Goal: Task Accomplishment & Management: Manage account settings

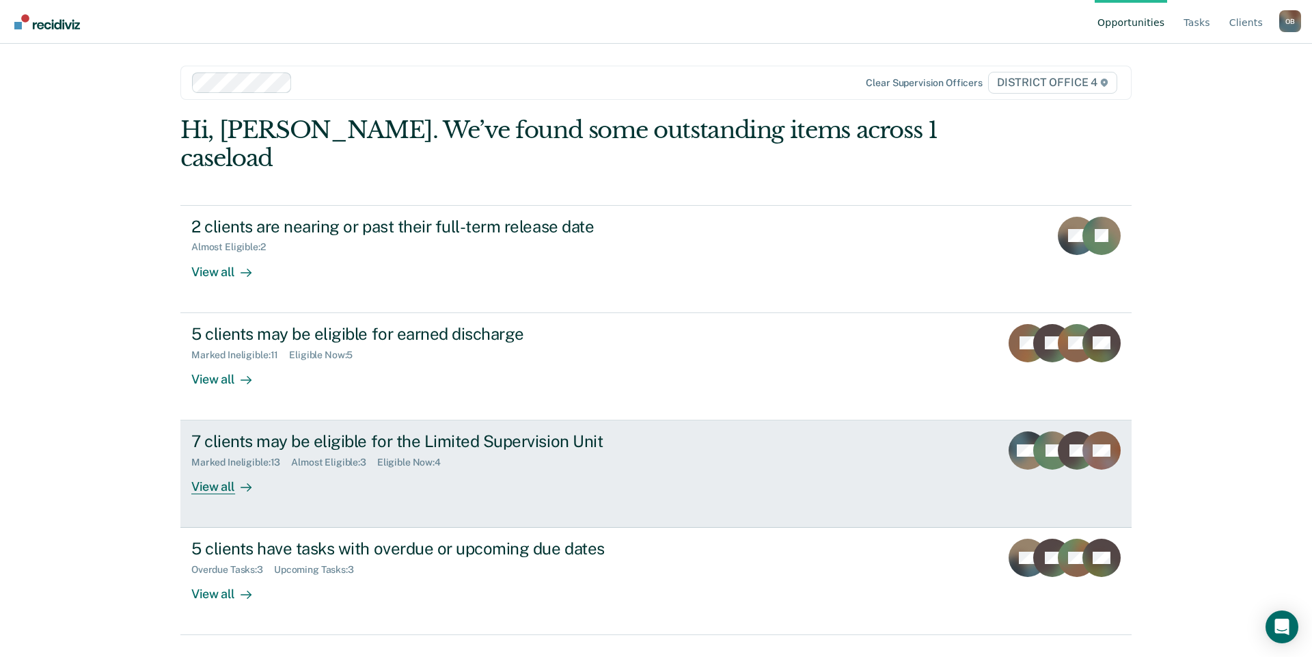
click at [218, 468] on div "View all" at bounding box center [229, 481] width 77 height 27
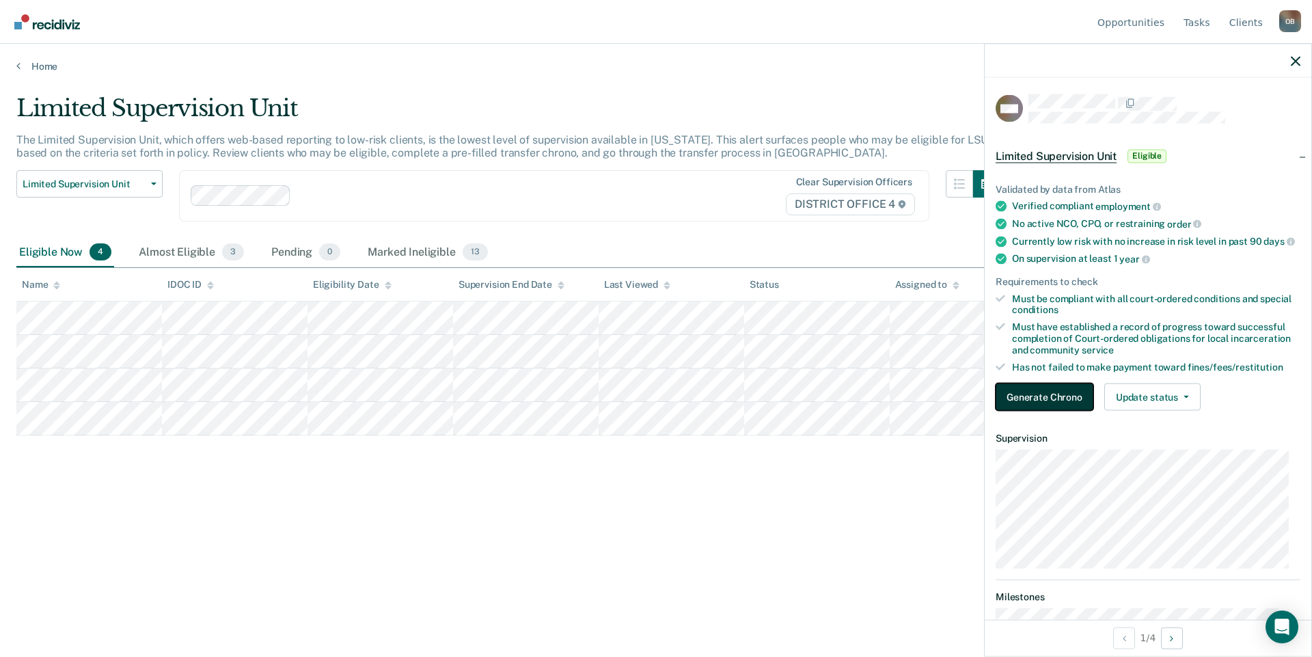
click at [1070, 404] on button "Generate Chrono" at bounding box center [1044, 396] width 98 height 27
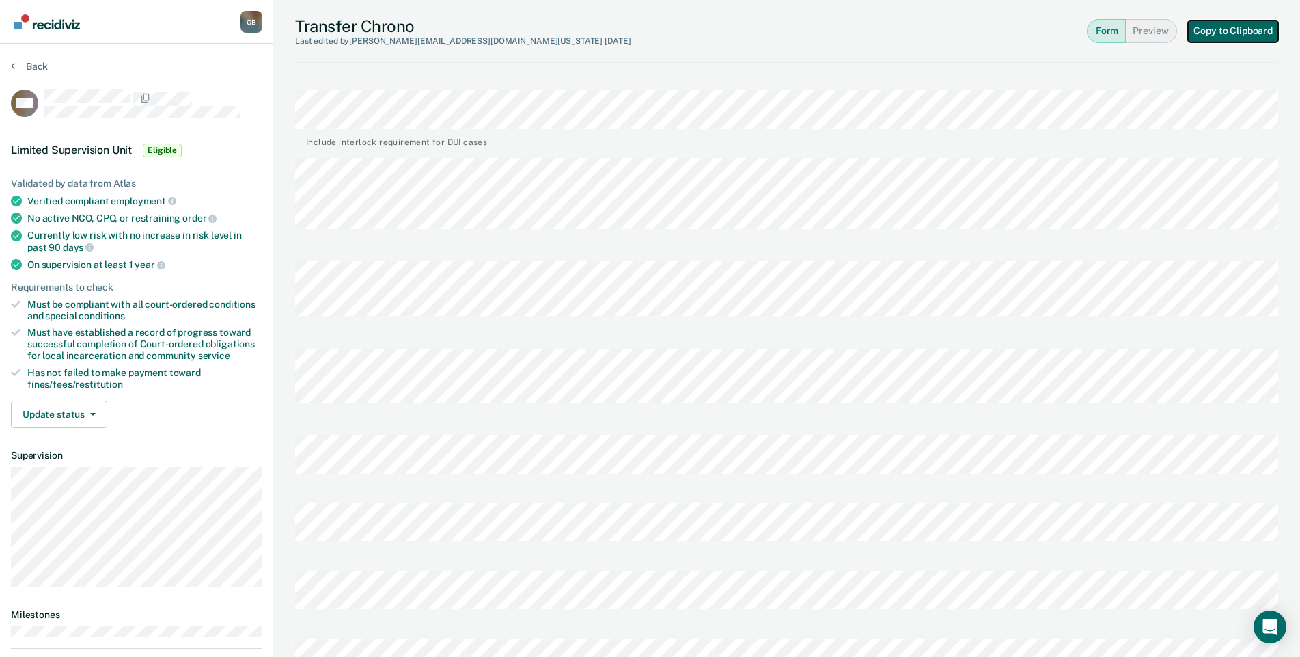
click at [1241, 29] on button "Copy to Clipboard" at bounding box center [1233, 31] width 90 height 22
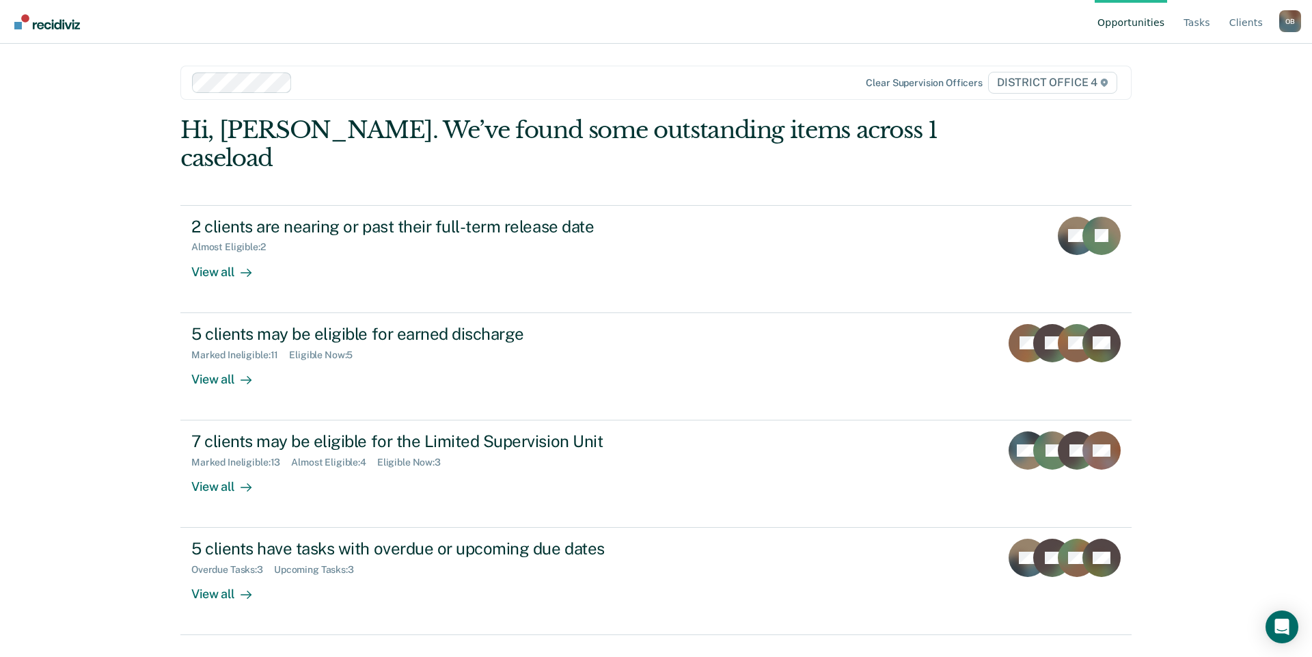
click at [1233, 318] on div "Opportunities Tasks Client s Ortega, Brittney O B Profile How it works Log Out …" at bounding box center [656, 328] width 1312 height 657
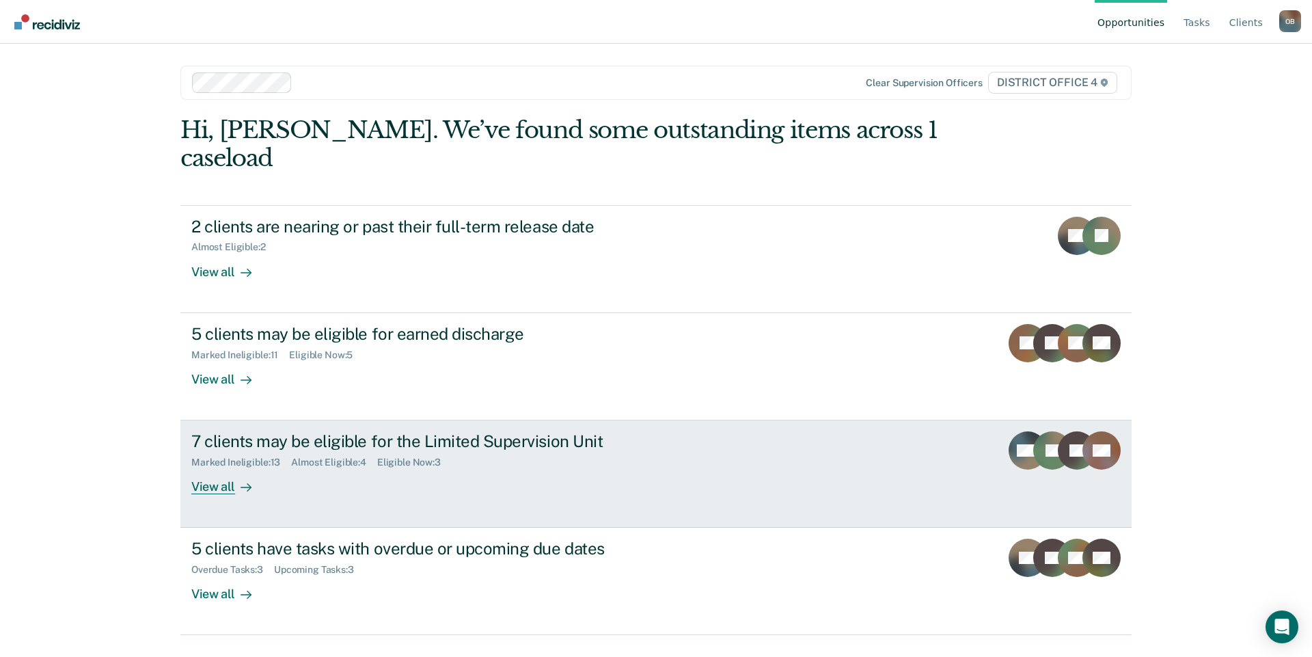
click at [235, 479] on div at bounding box center [243, 487] width 16 height 16
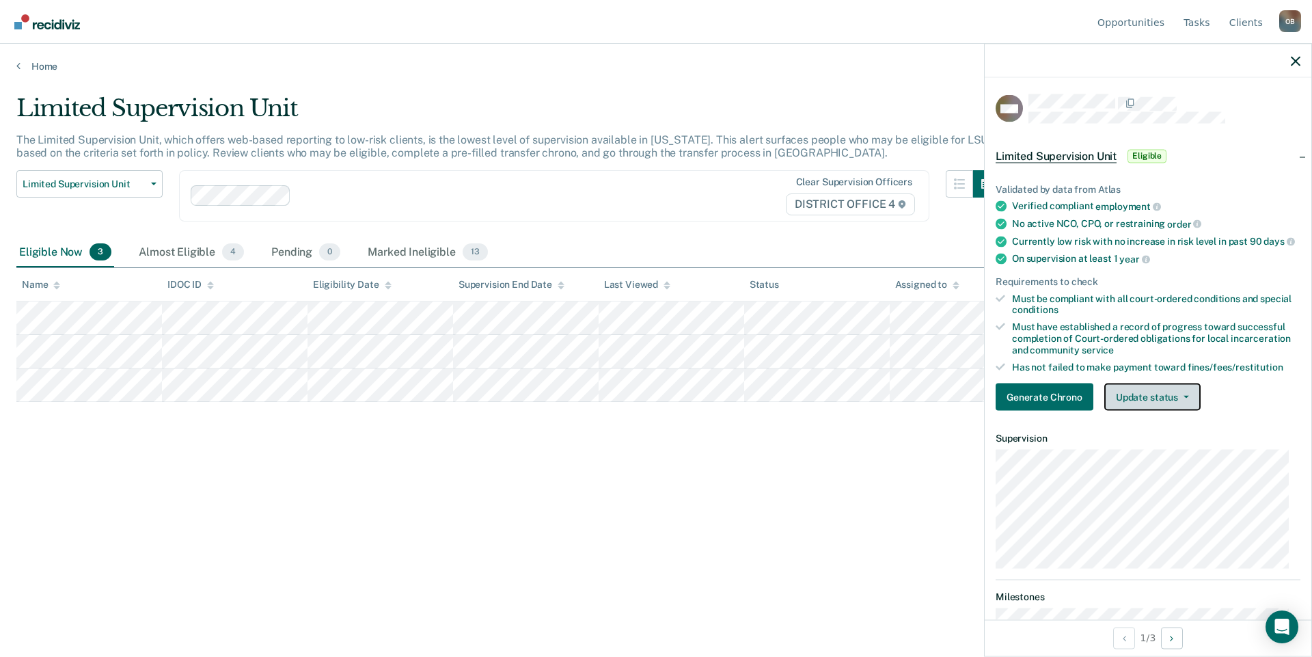
click at [1187, 408] on button "Update status" at bounding box center [1152, 396] width 96 height 27
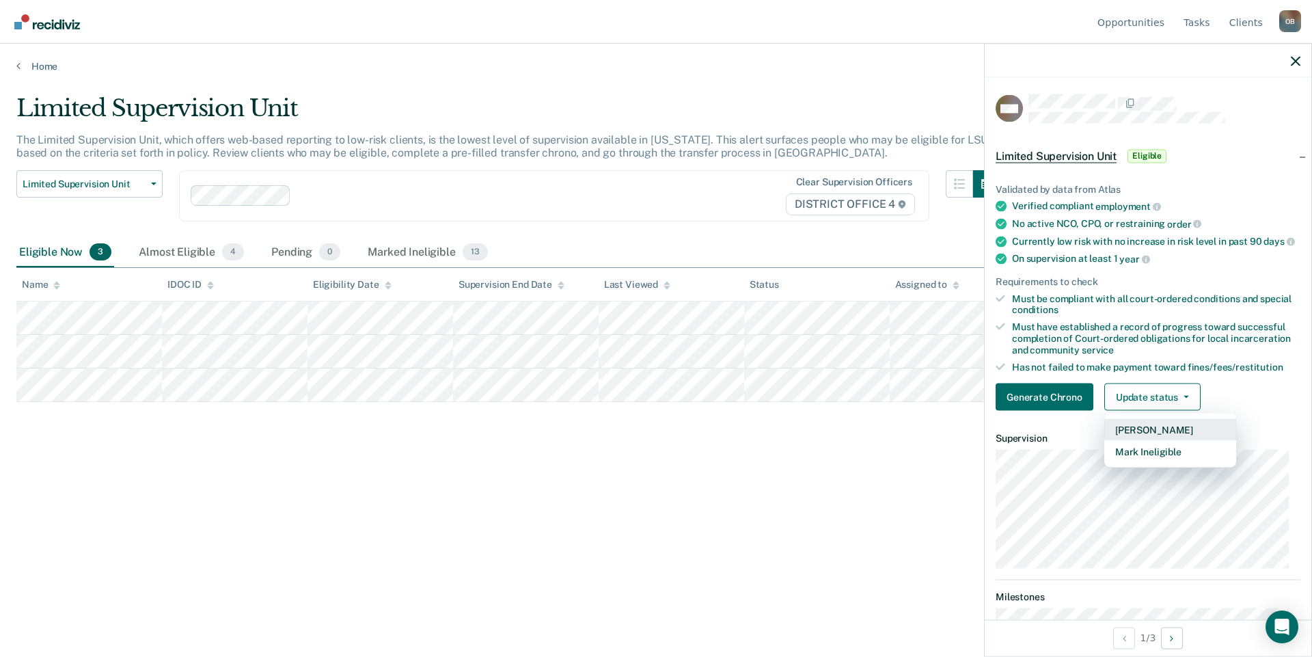
click at [1196, 435] on button "[PERSON_NAME]" at bounding box center [1170, 430] width 132 height 22
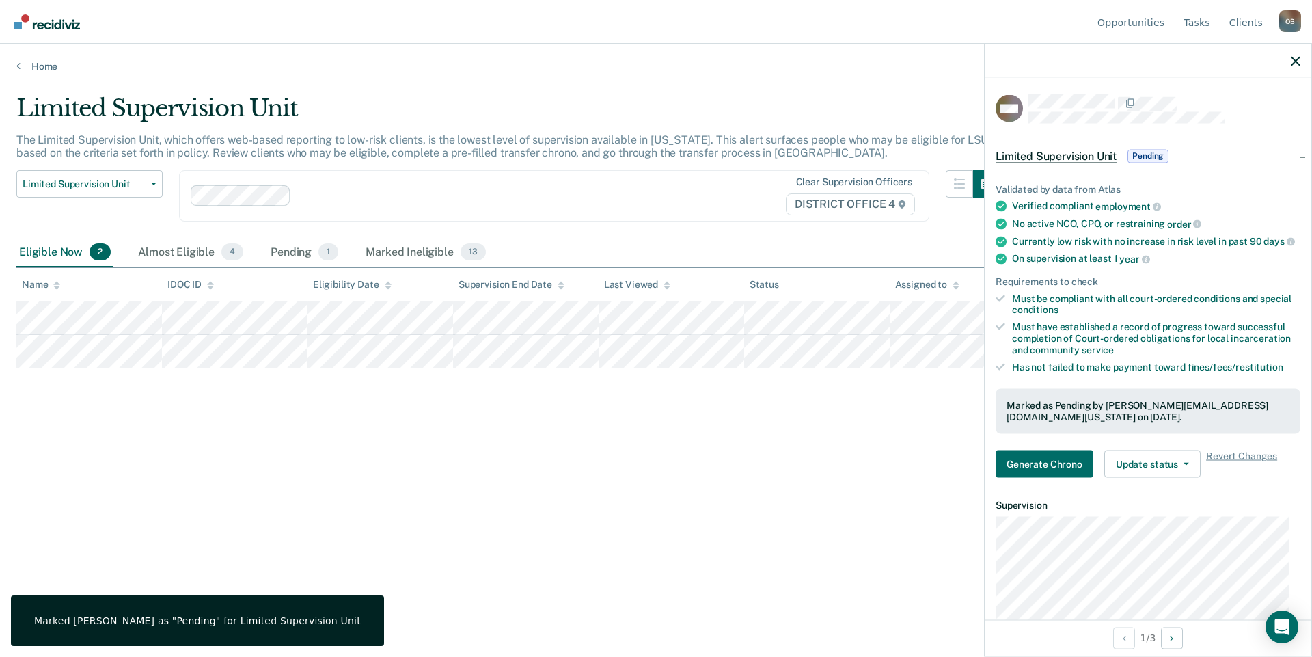
click at [670, 527] on div "Limited Supervision Unit The Limited Supervision Unit, which offers web-based r…" at bounding box center [655, 324] width 1279 height 460
click at [1291, 59] on icon "button" at bounding box center [1296, 61] width 10 height 10
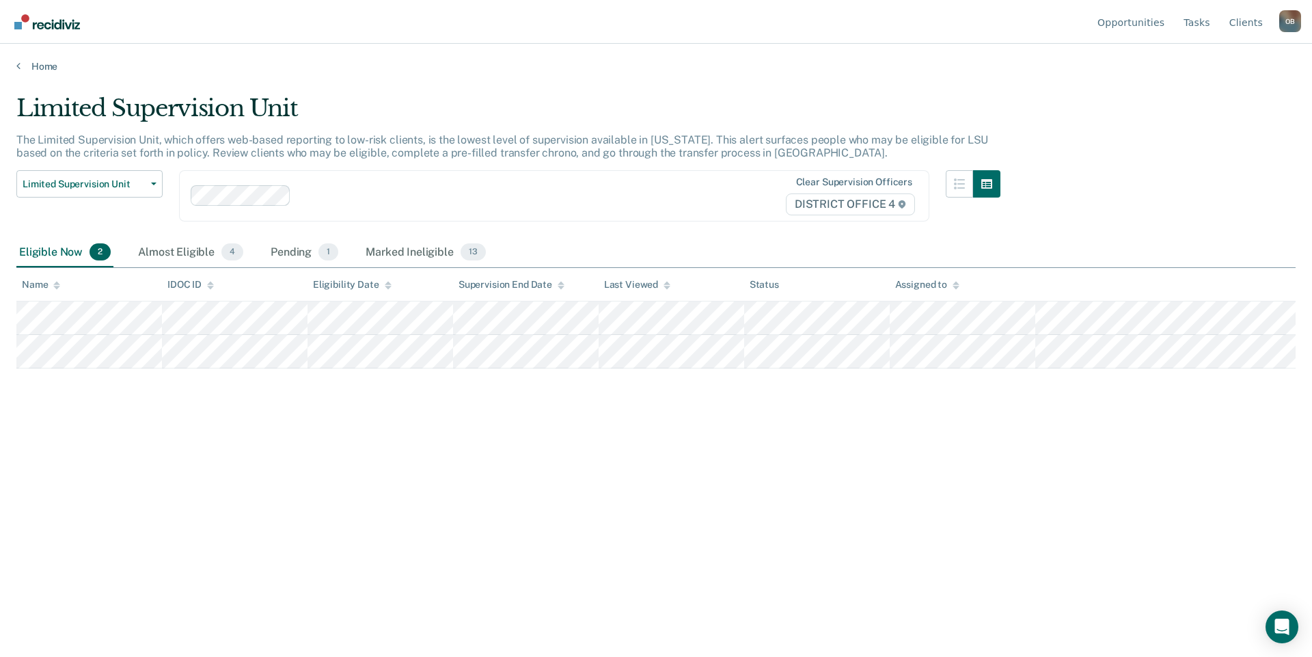
click at [186, 493] on div "Limited Supervision Unit The Limited Supervision Unit, which offers web-based r…" at bounding box center [655, 324] width 1279 height 460
click at [339, 448] on div "Limited Supervision Unit The Limited Supervision Unit, which offers web-based r…" at bounding box center [655, 324] width 1279 height 460
click at [197, 246] on div "Almost Eligible 4" at bounding box center [190, 253] width 111 height 30
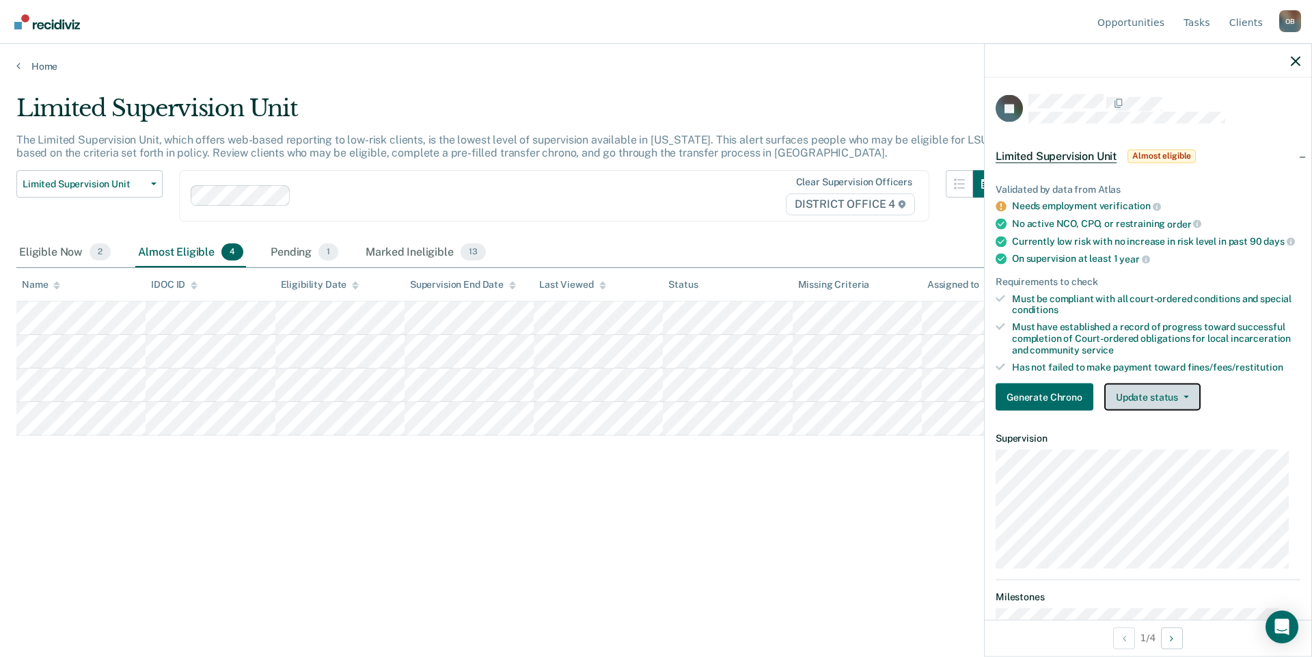
click at [1173, 407] on button "Update status" at bounding box center [1152, 396] width 96 height 27
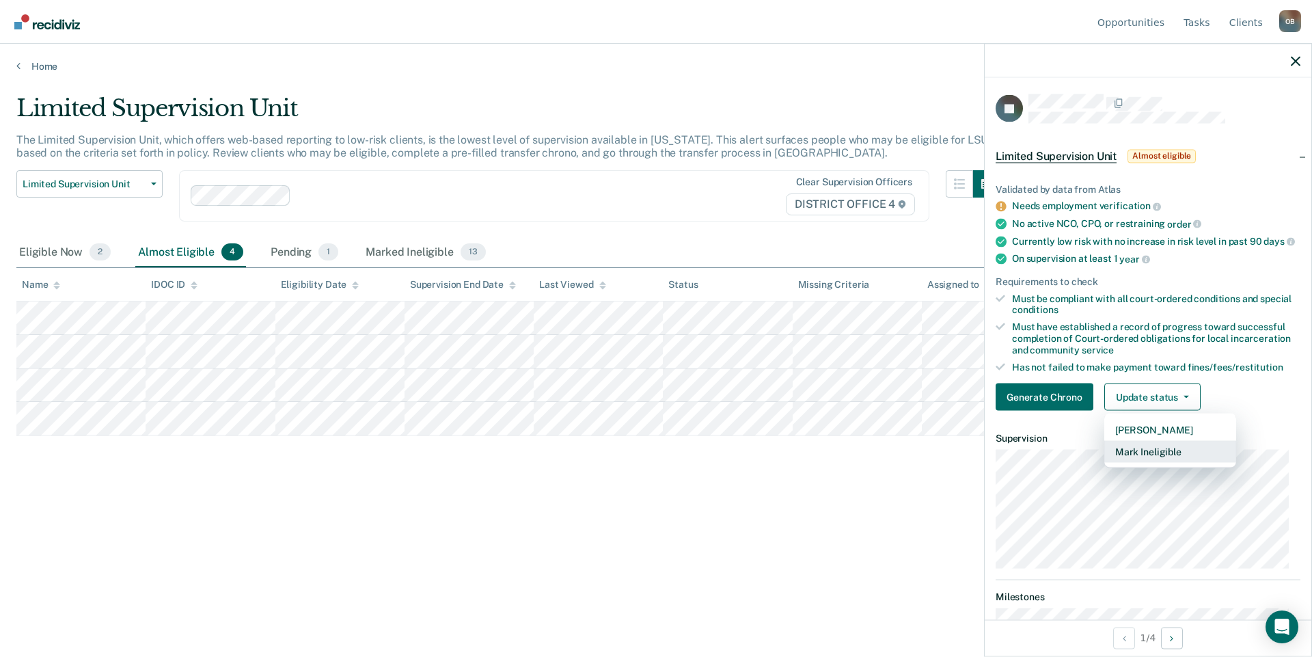
click at [1155, 461] on button "Mark Ineligible" at bounding box center [1170, 452] width 132 height 22
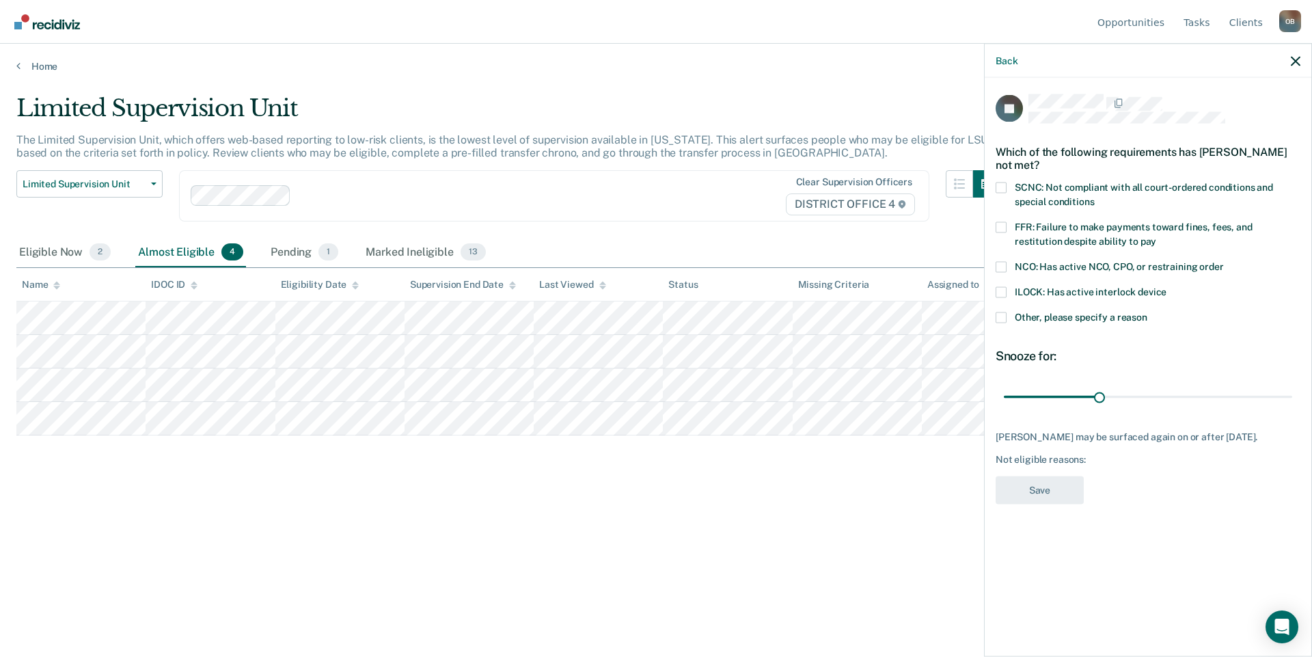
click at [1051, 187] on span "SCNC: Not compliant with all court-ordered conditions and special conditions" at bounding box center [1144, 193] width 258 height 25
click at [1094, 196] on input "SCNC: Not compliant with all court-ordered conditions and special conditions" at bounding box center [1094, 196] width 0 height 0
click at [1051, 187] on span "SCNC: Not compliant with all court-ordered conditions and special conditions" at bounding box center [1144, 193] width 258 height 25
click at [1094, 196] on input "SCNC: Not compliant with all court-ordered conditions and special conditions" at bounding box center [1094, 196] width 0 height 0
click at [1052, 271] on label "NCO: Has active NCO, CPO, or restraining order" at bounding box center [1147, 268] width 305 height 14
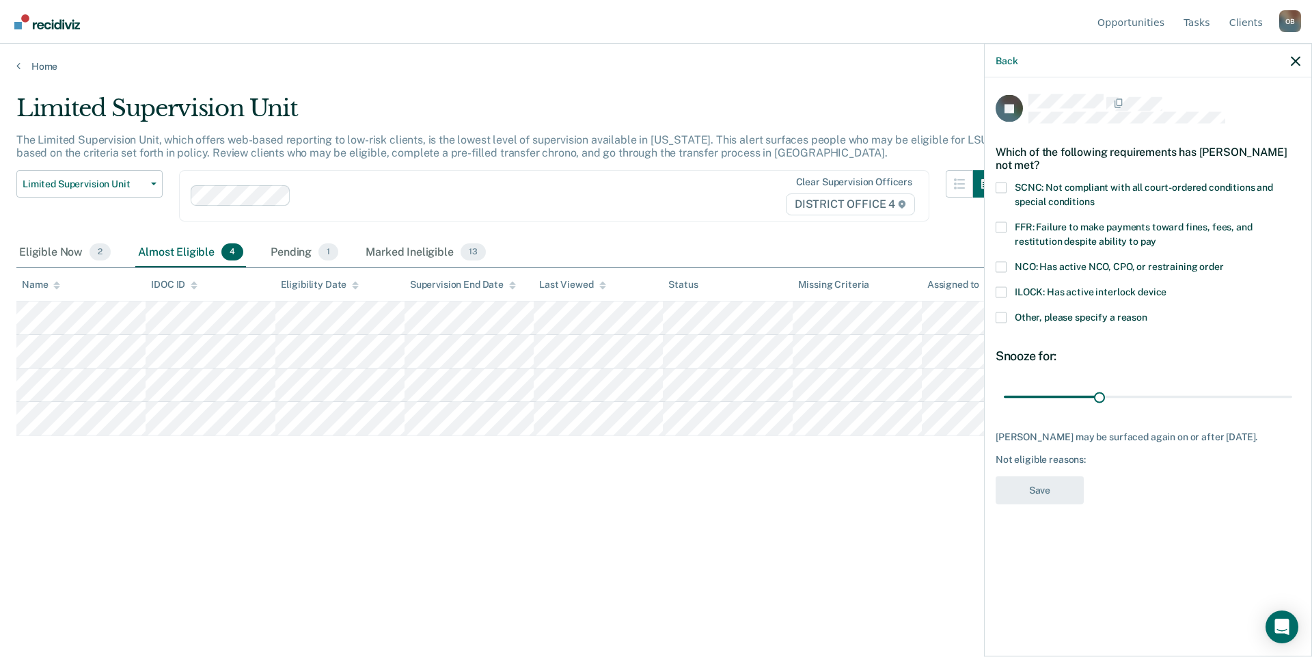
click at [1224, 261] on input "NCO: Has active NCO, CPO, or restraining order" at bounding box center [1224, 261] width 0 height 0
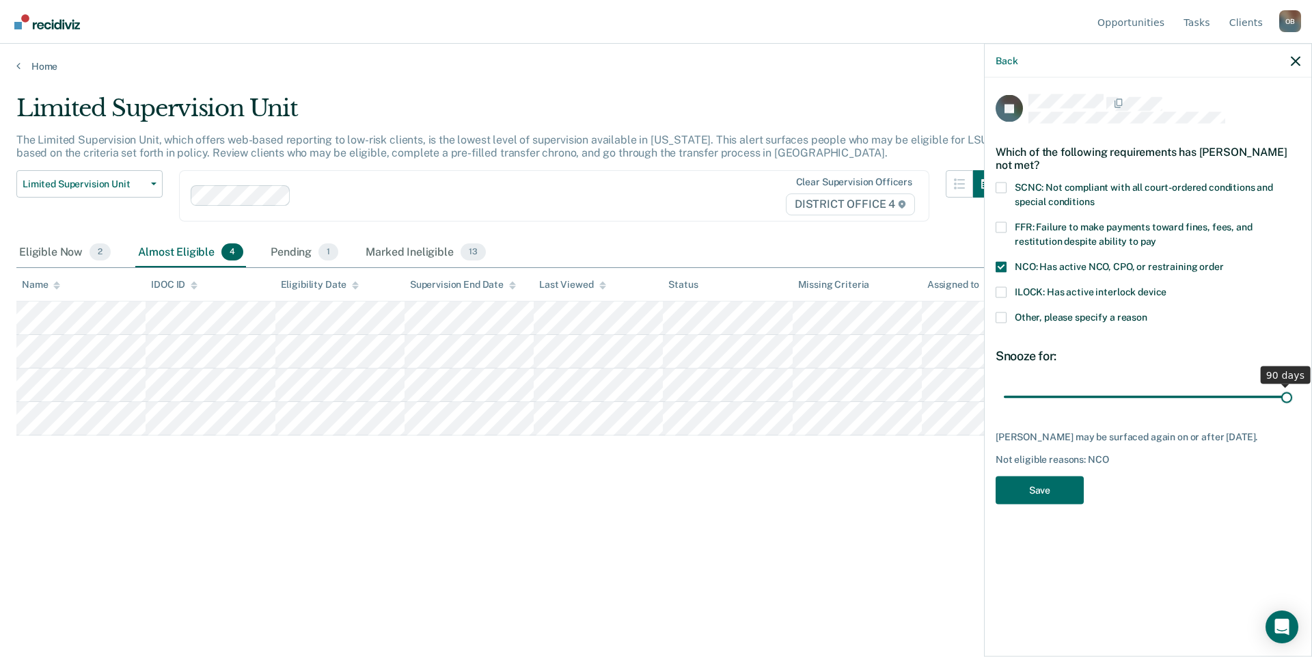
drag, startPoint x: 1101, startPoint y: 398, endPoint x: 1311, endPoint y: 396, distance: 209.8
type input "90"
click at [1292, 396] on input "range" at bounding box center [1148, 397] width 288 height 24
click at [1038, 489] on button "Save" at bounding box center [1039, 490] width 88 height 28
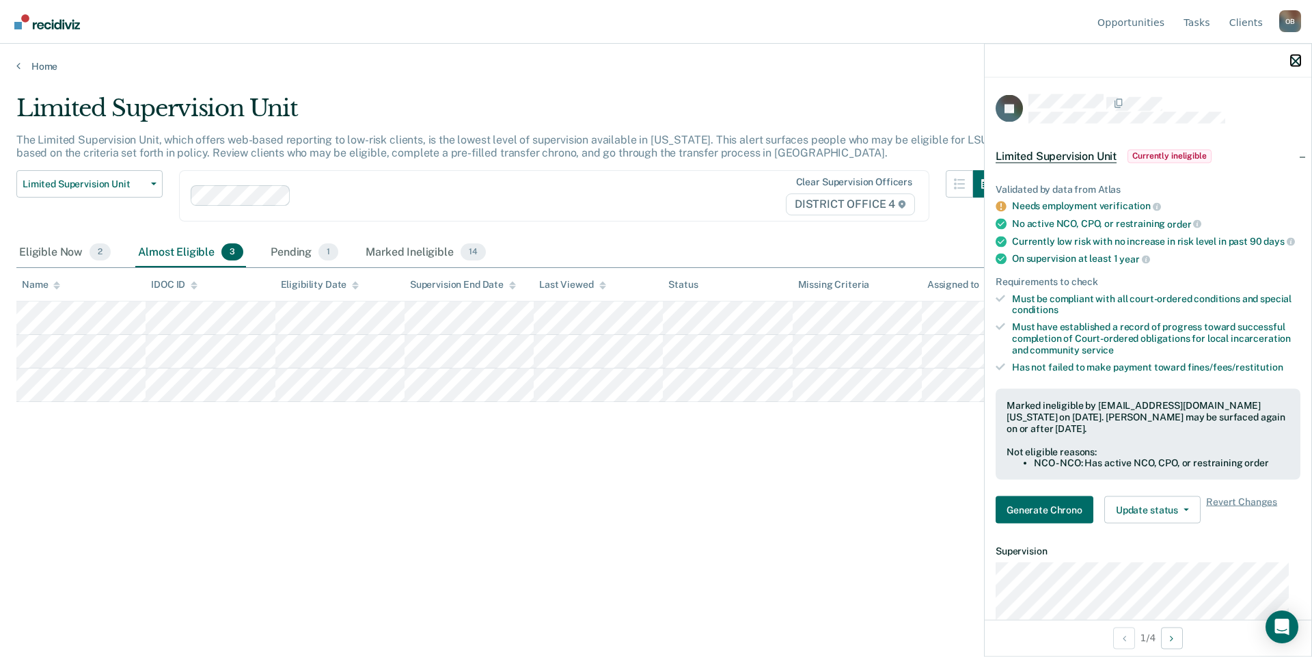
click at [1292, 61] on icon "button" at bounding box center [1296, 61] width 10 height 10
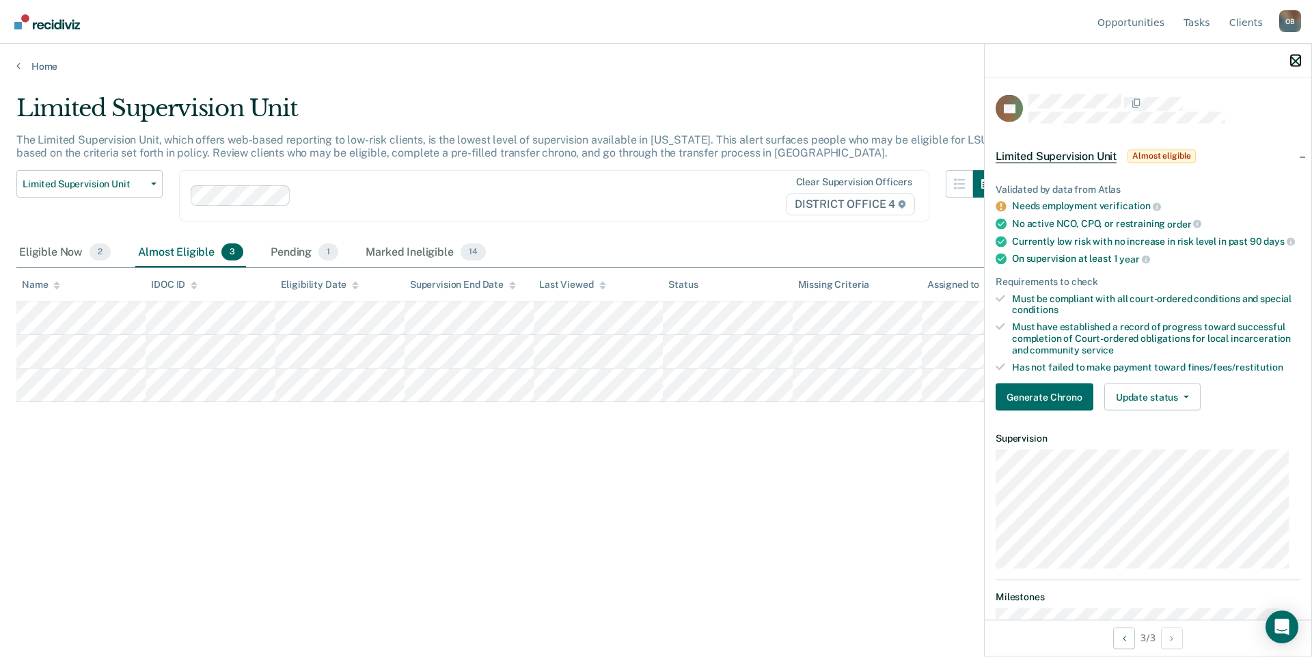
click at [1294, 65] on icon "button" at bounding box center [1296, 61] width 10 height 10
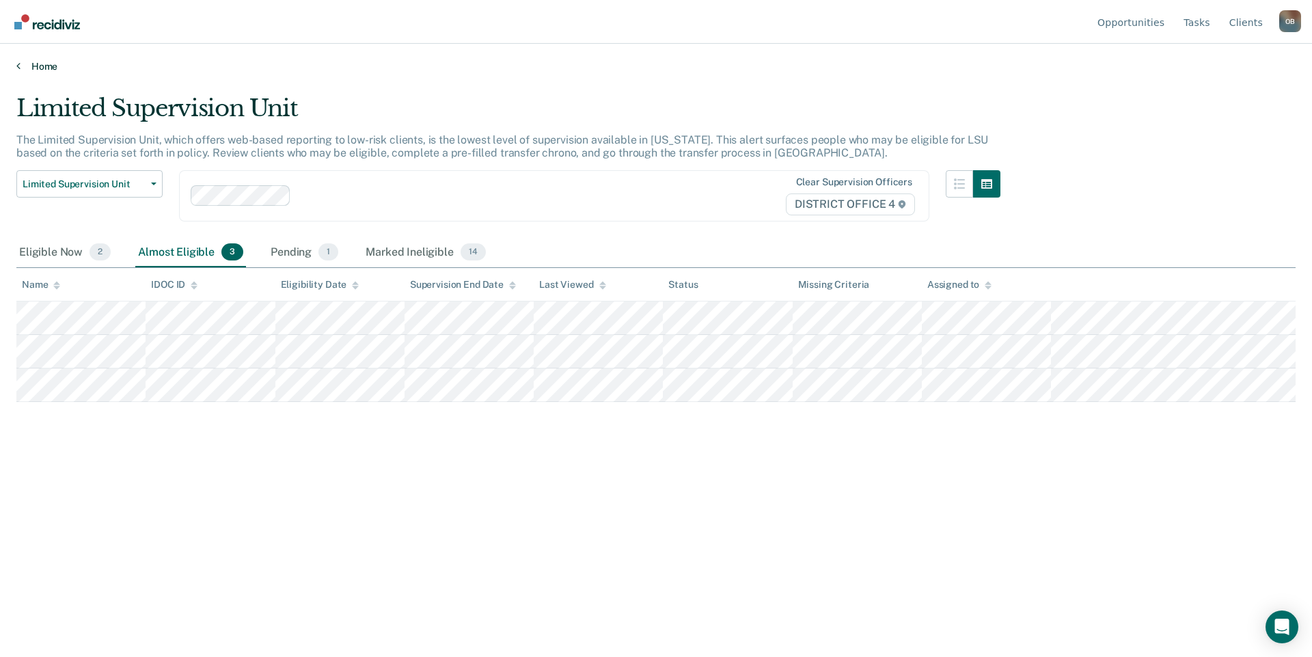
click at [49, 66] on link "Home" at bounding box center [655, 66] width 1279 height 12
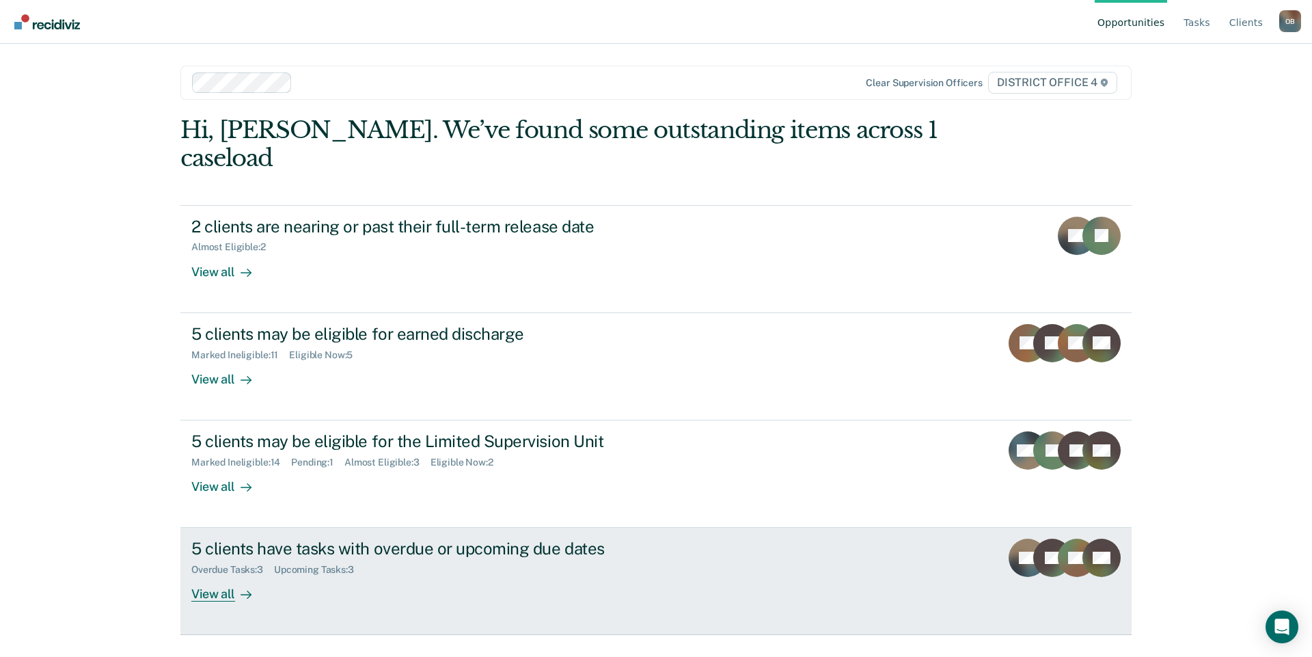
click at [203, 575] on div "View all" at bounding box center [229, 588] width 77 height 27
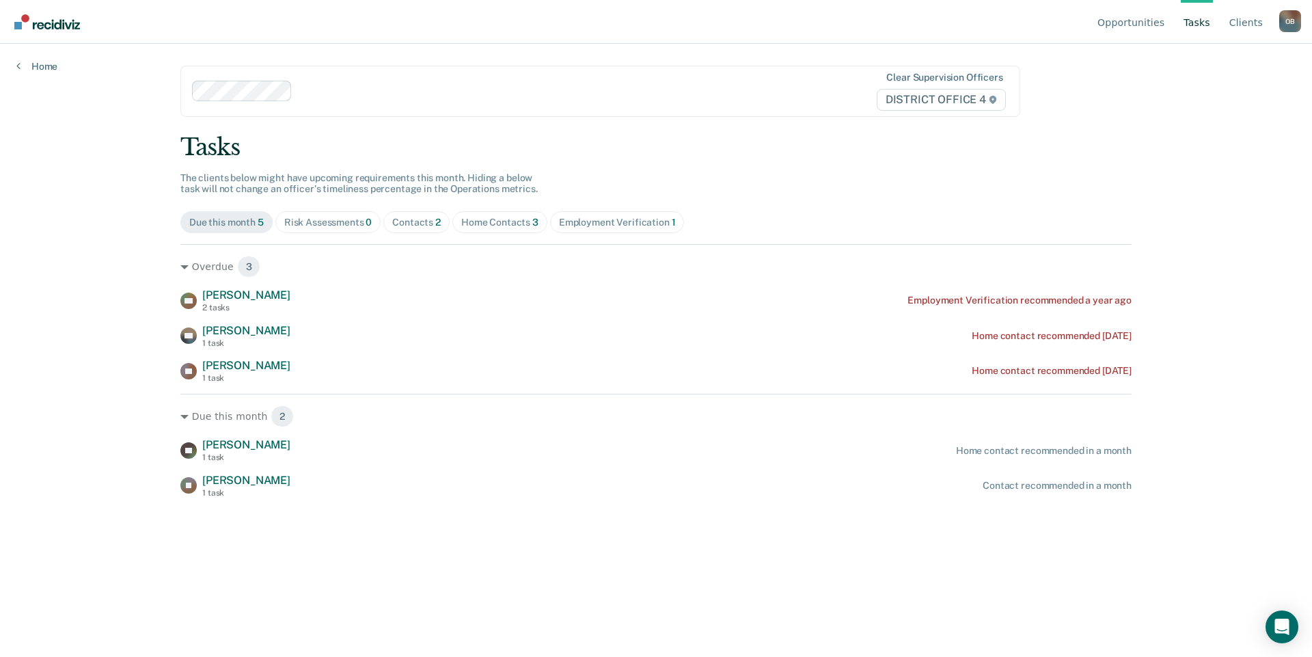
click at [141, 346] on div "Opportunities Tasks Client s Ortega, Brittney O B Profile How it works Log Out …" at bounding box center [656, 328] width 1312 height 657
click at [1072, 298] on div "Employment Verification recommended a year ago" at bounding box center [1019, 300] width 224 height 12
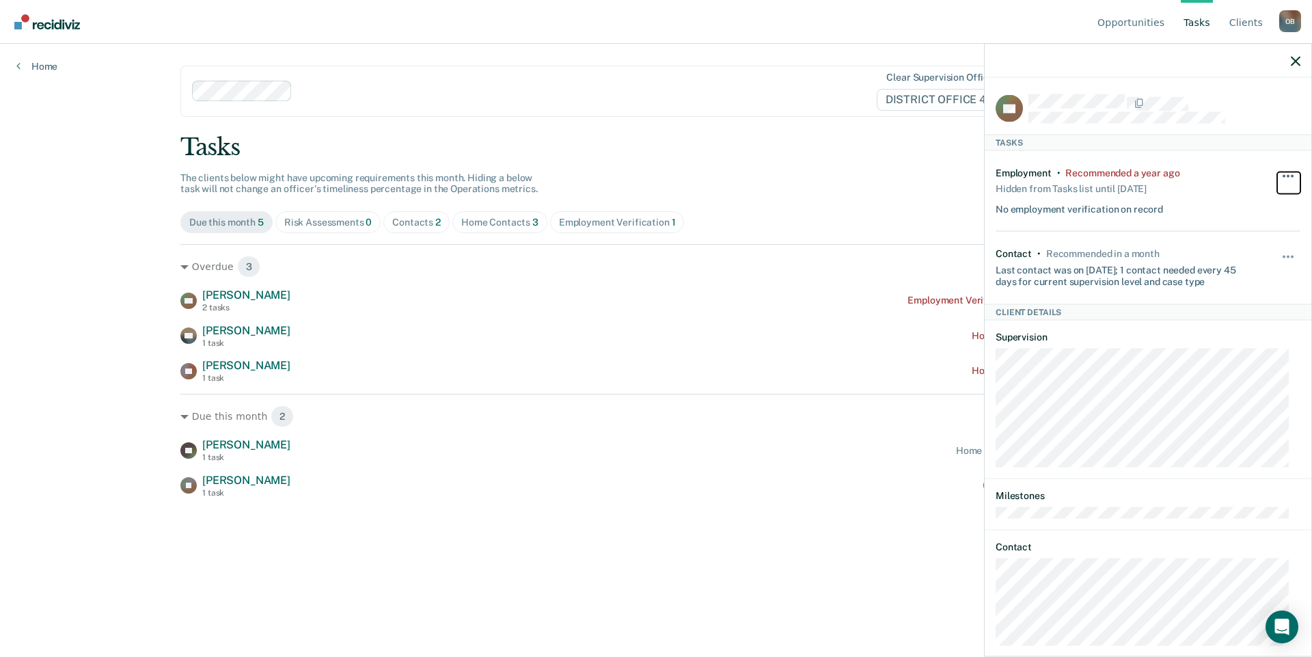
click at [1280, 179] on button "button" at bounding box center [1288, 182] width 23 height 22
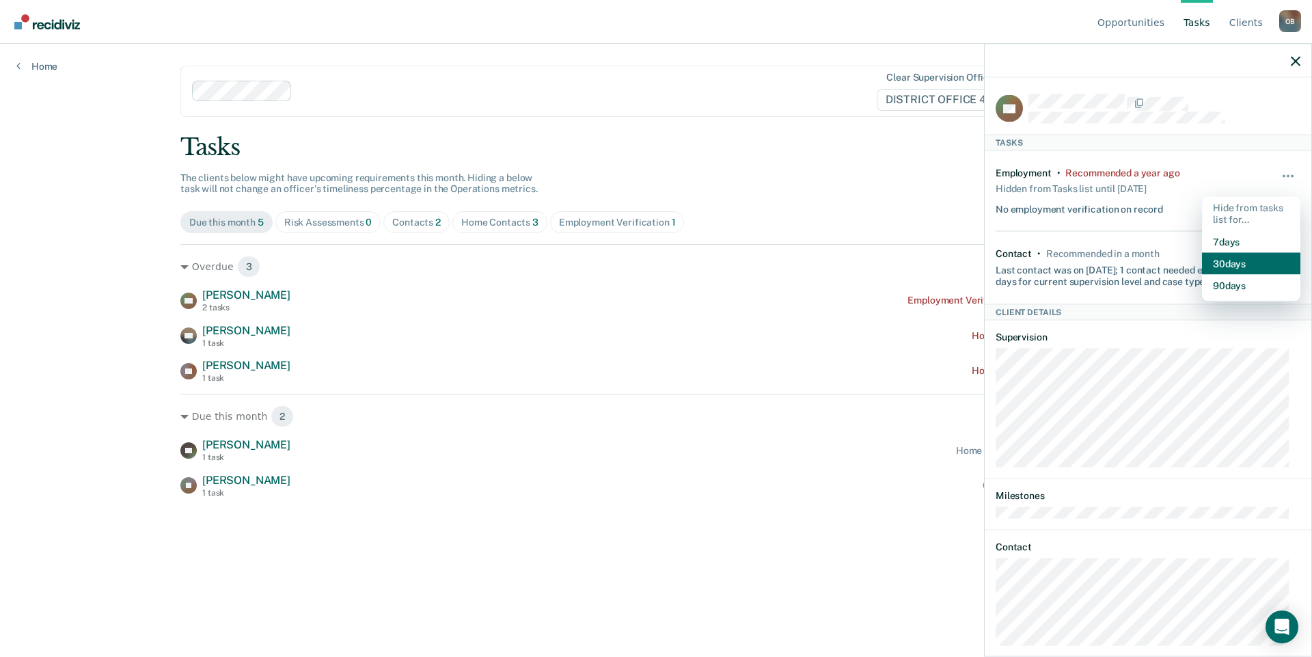
click at [1259, 259] on button "30 days" at bounding box center [1251, 263] width 98 height 22
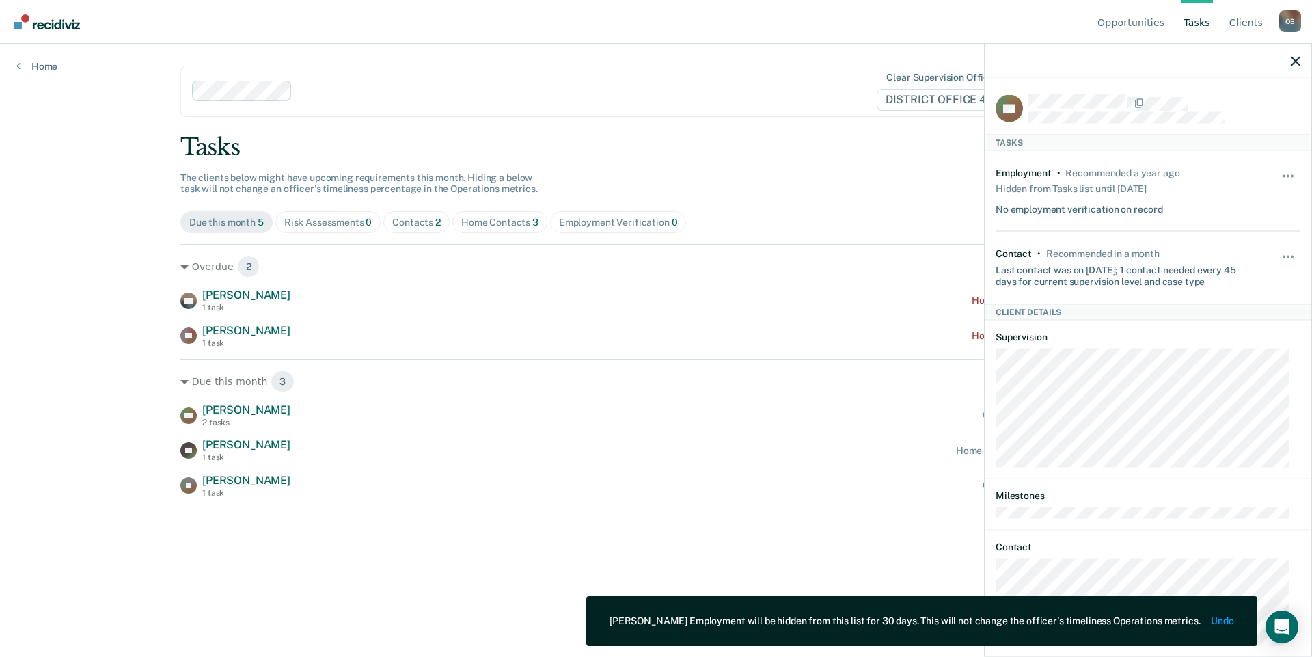
click at [723, 496] on div "JR Juan Rebollozo 1 task Contact recommended in a month" at bounding box center [655, 485] width 951 height 24
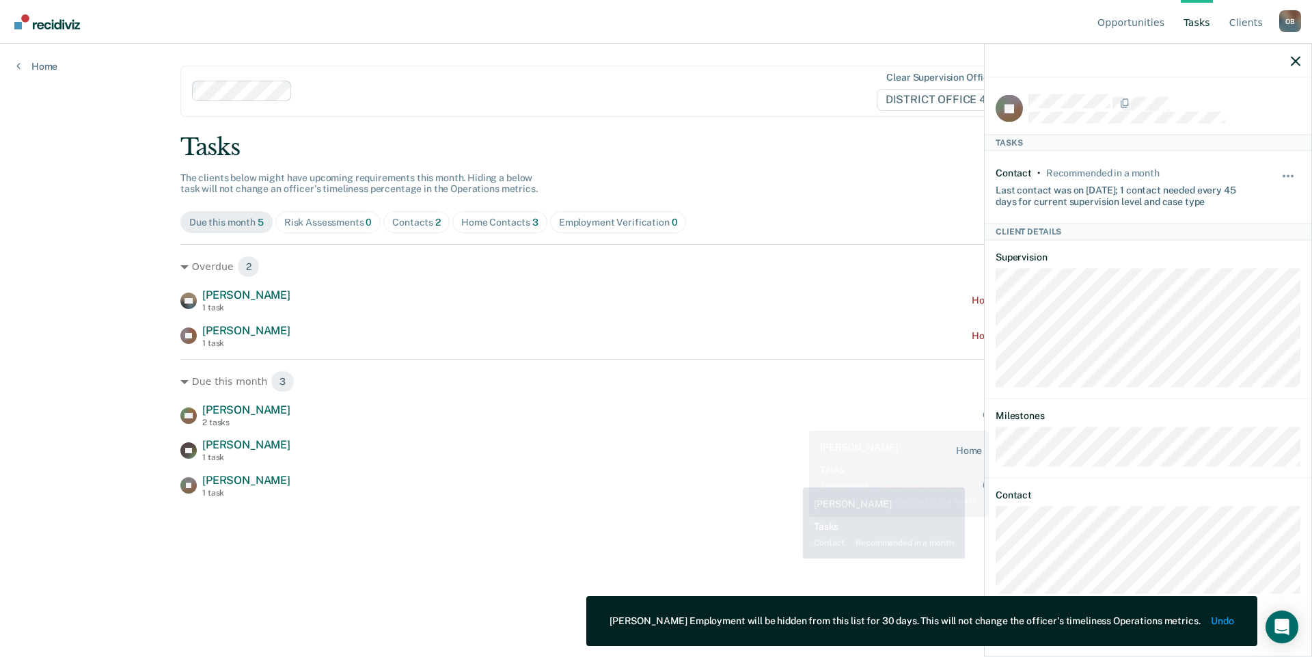
click at [797, 146] on div "Tasks" at bounding box center [655, 147] width 951 height 28
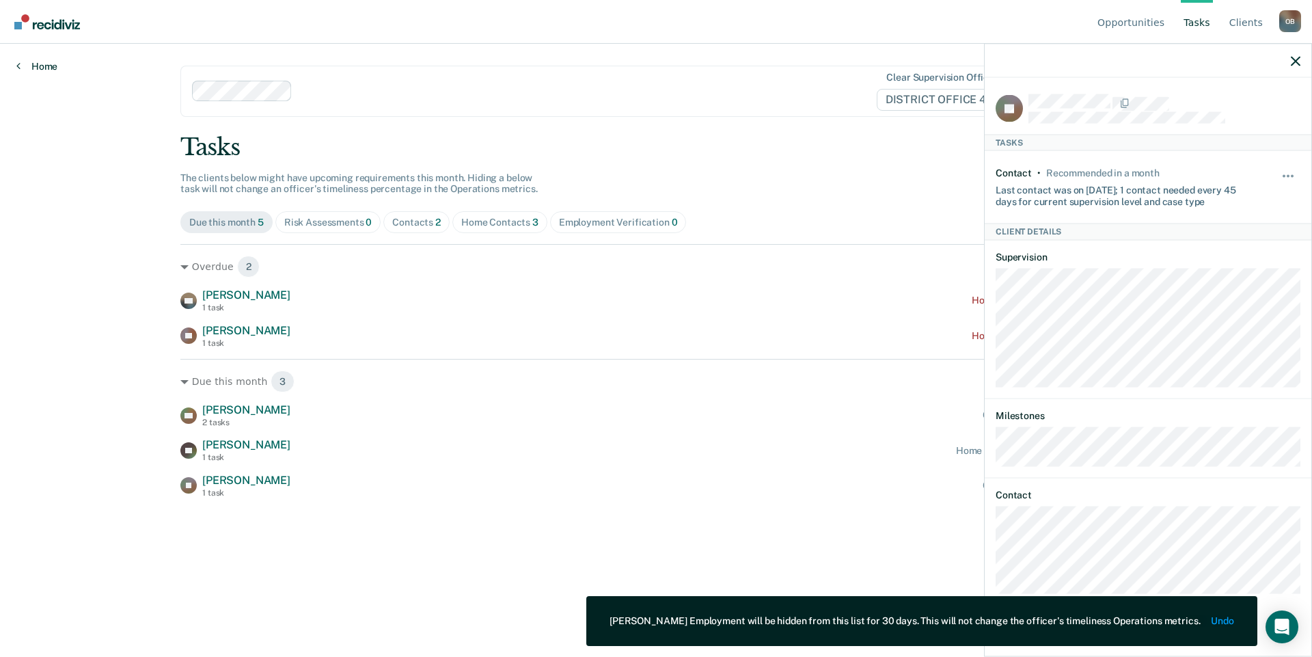
click at [45, 63] on link "Home" at bounding box center [36, 66] width 41 height 12
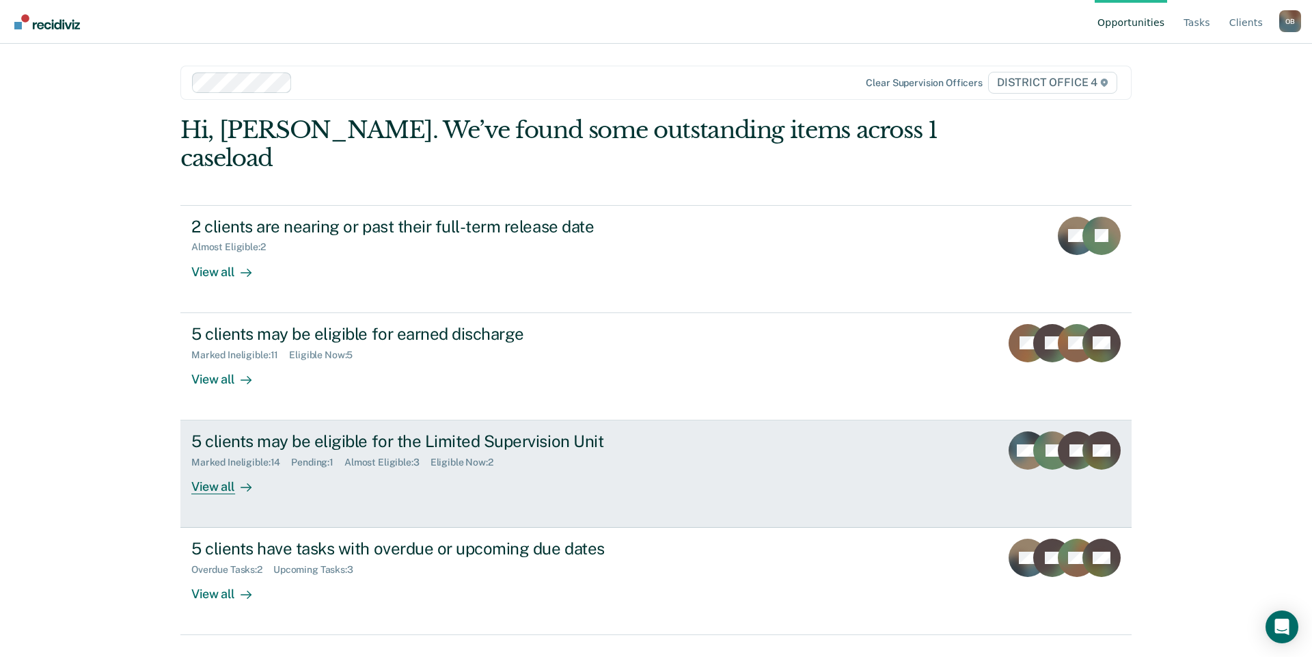
click at [217, 468] on div "View all" at bounding box center [229, 481] width 77 height 27
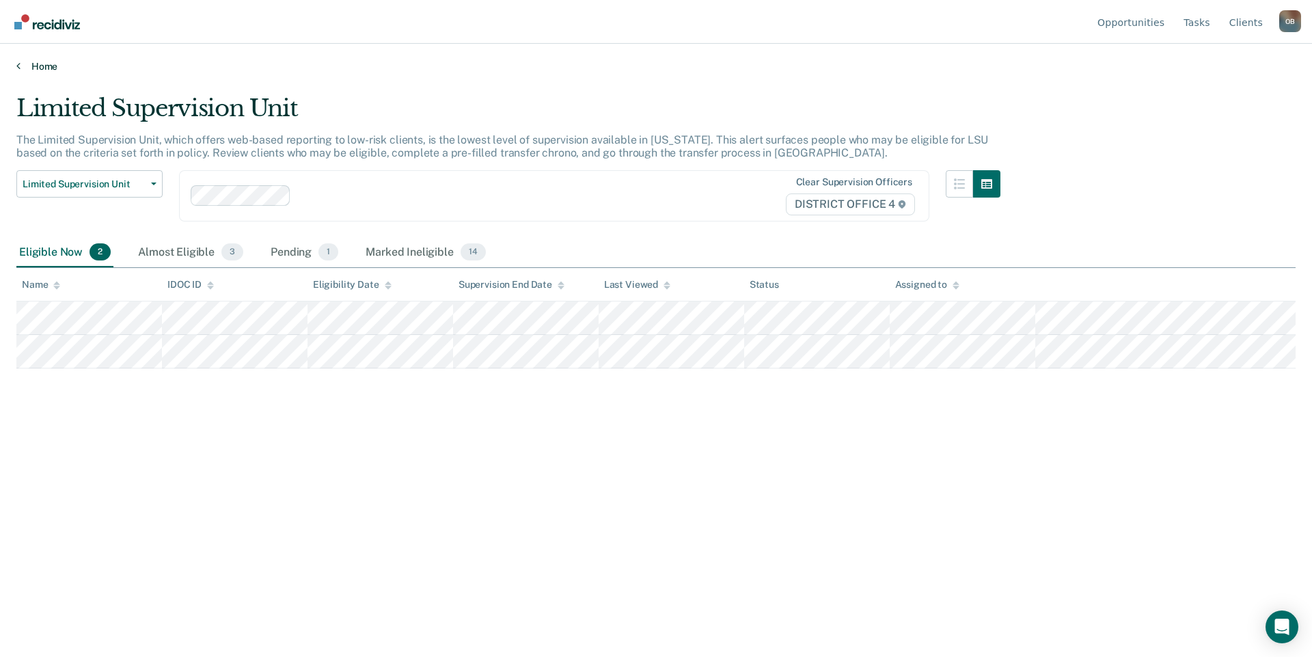
click at [52, 66] on link "Home" at bounding box center [655, 66] width 1279 height 12
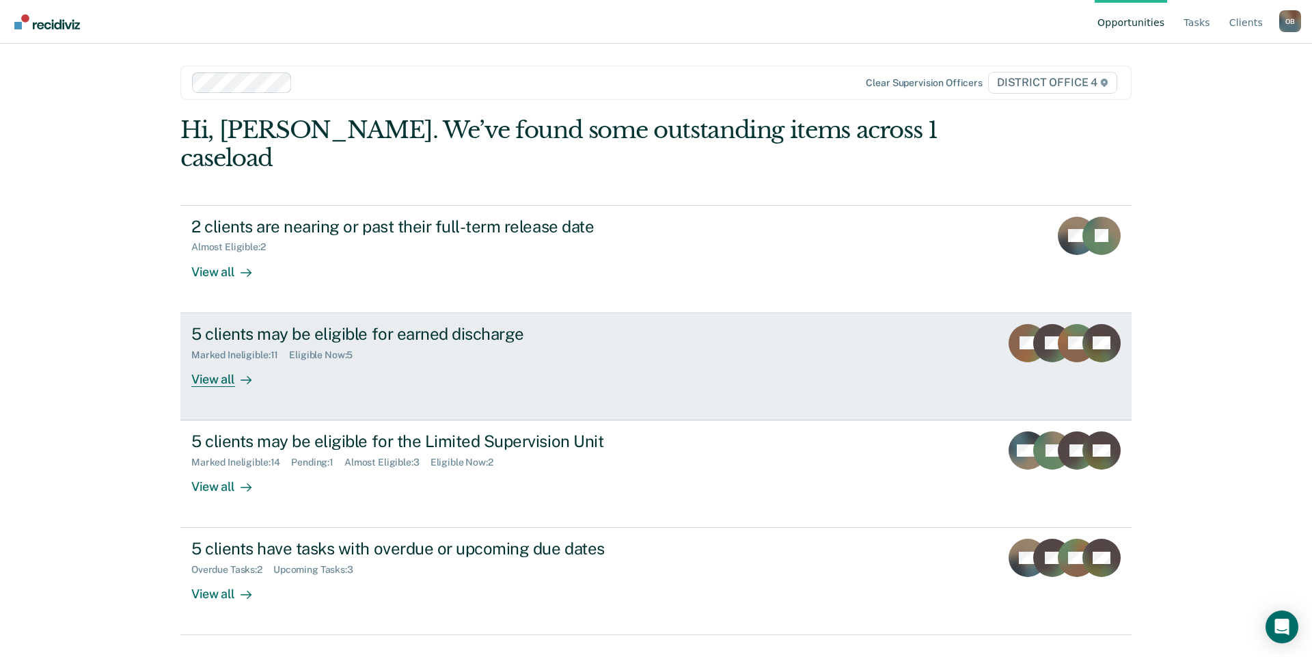
click at [208, 360] on div "View all" at bounding box center [229, 373] width 77 height 27
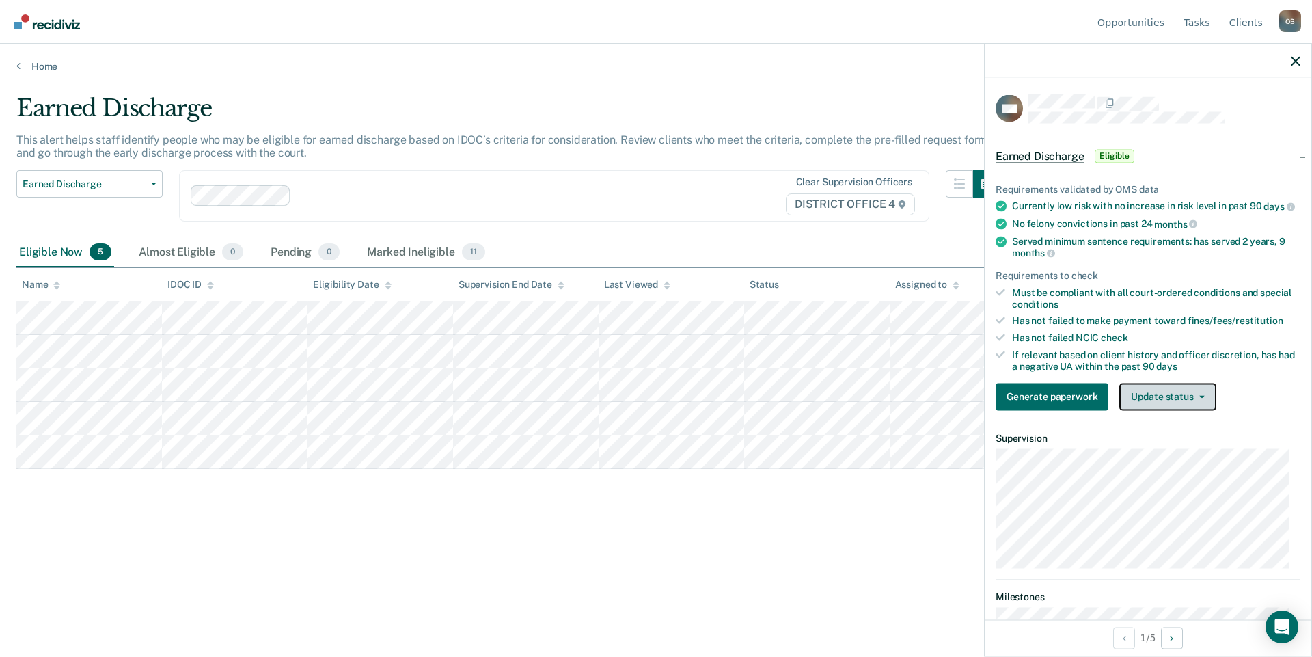
click at [1161, 404] on button "Update status" at bounding box center [1167, 396] width 96 height 27
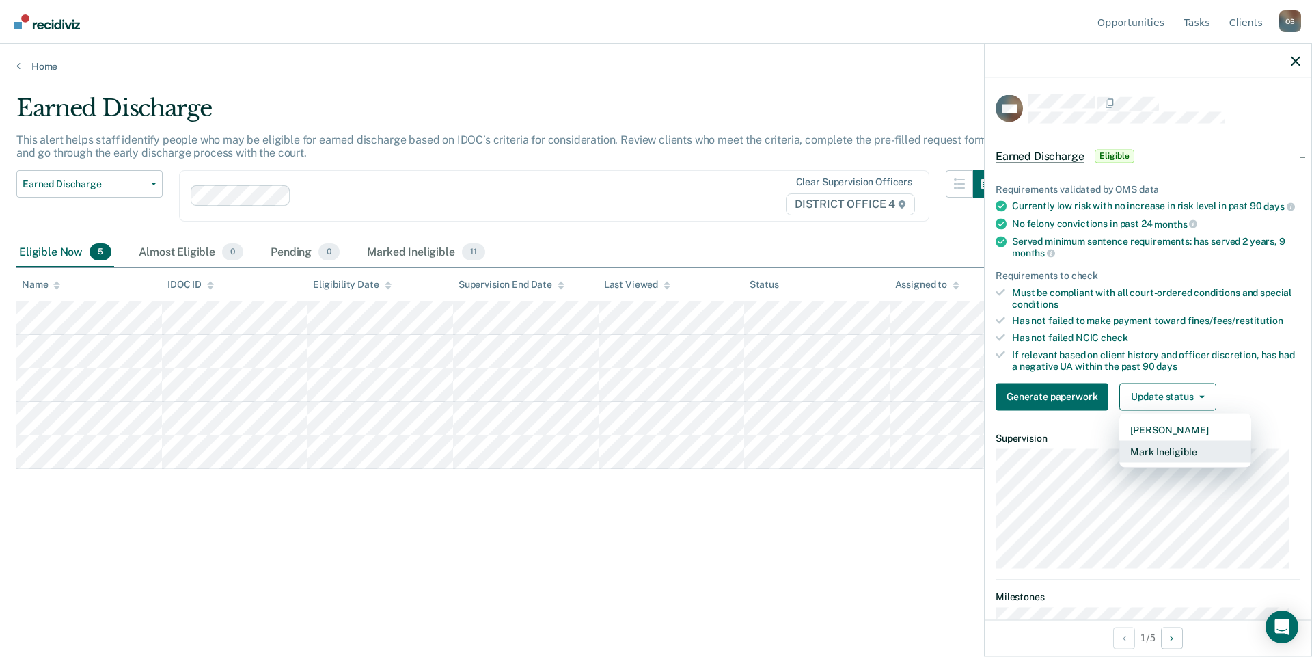
click at [1176, 453] on button "Mark Ineligible" at bounding box center [1185, 451] width 132 height 22
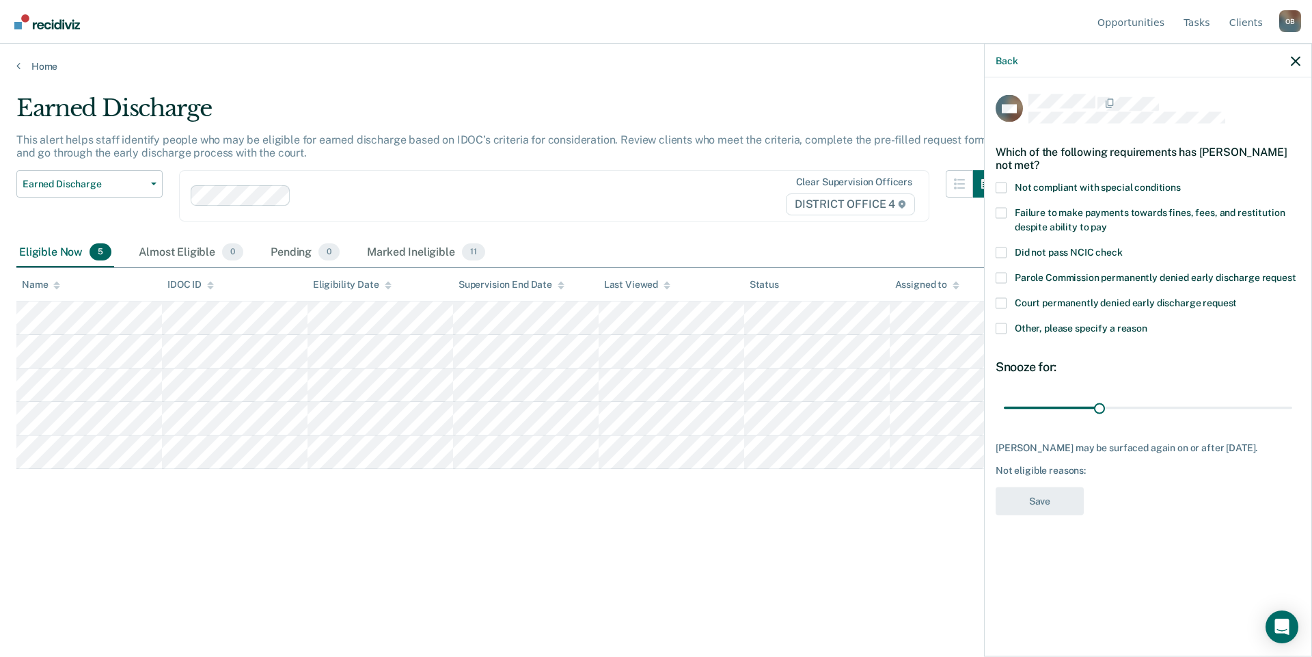
click at [1116, 251] on span "Did not pass NCIC check" at bounding box center [1069, 251] width 108 height 11
click at [1123, 247] on input "Did not pass NCIC check" at bounding box center [1123, 247] width 0 height 0
click at [1112, 214] on span "Failure to make payments towards fines, fees, and restitution despite ability t…" at bounding box center [1150, 218] width 270 height 25
click at [1107, 221] on input "Failure to make payments towards fines, fees, and restitution despite ability t…" at bounding box center [1107, 221] width 0 height 0
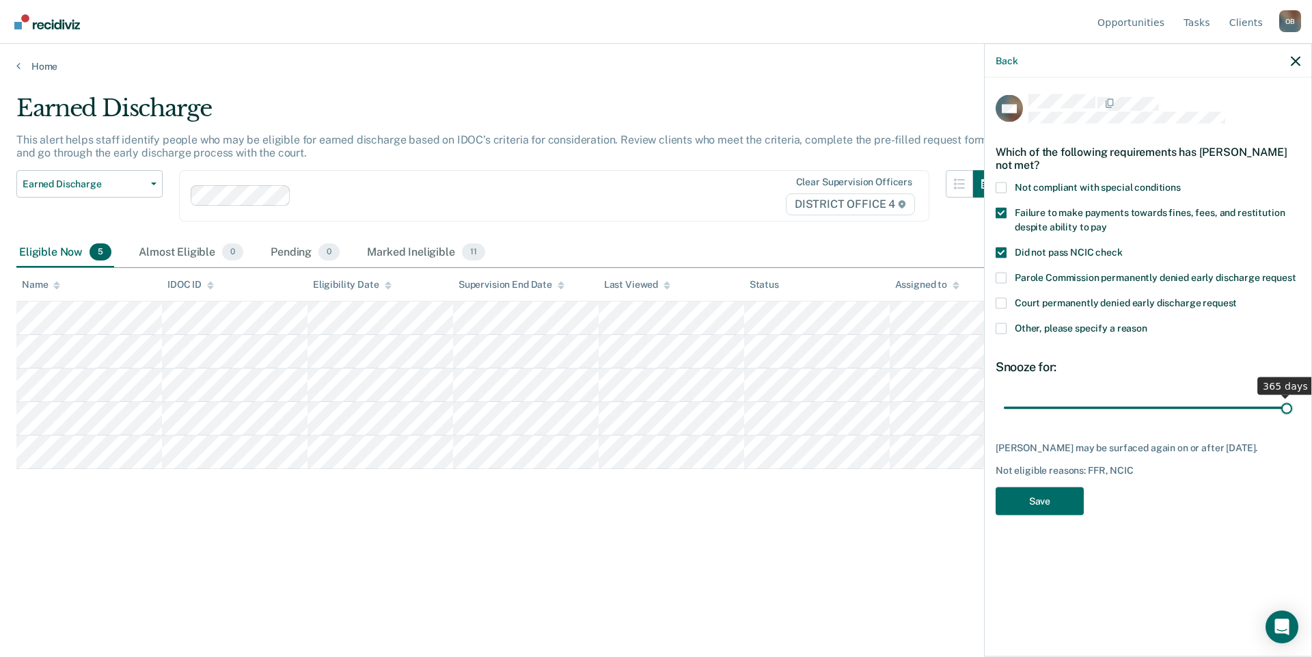
drag, startPoint x: 1032, startPoint y: 408, endPoint x: 1310, endPoint y: 410, distance: 278.8
type input "365"
click at [1292, 410] on input "range" at bounding box center [1148, 408] width 288 height 24
click at [1045, 510] on button "Save" at bounding box center [1039, 500] width 88 height 28
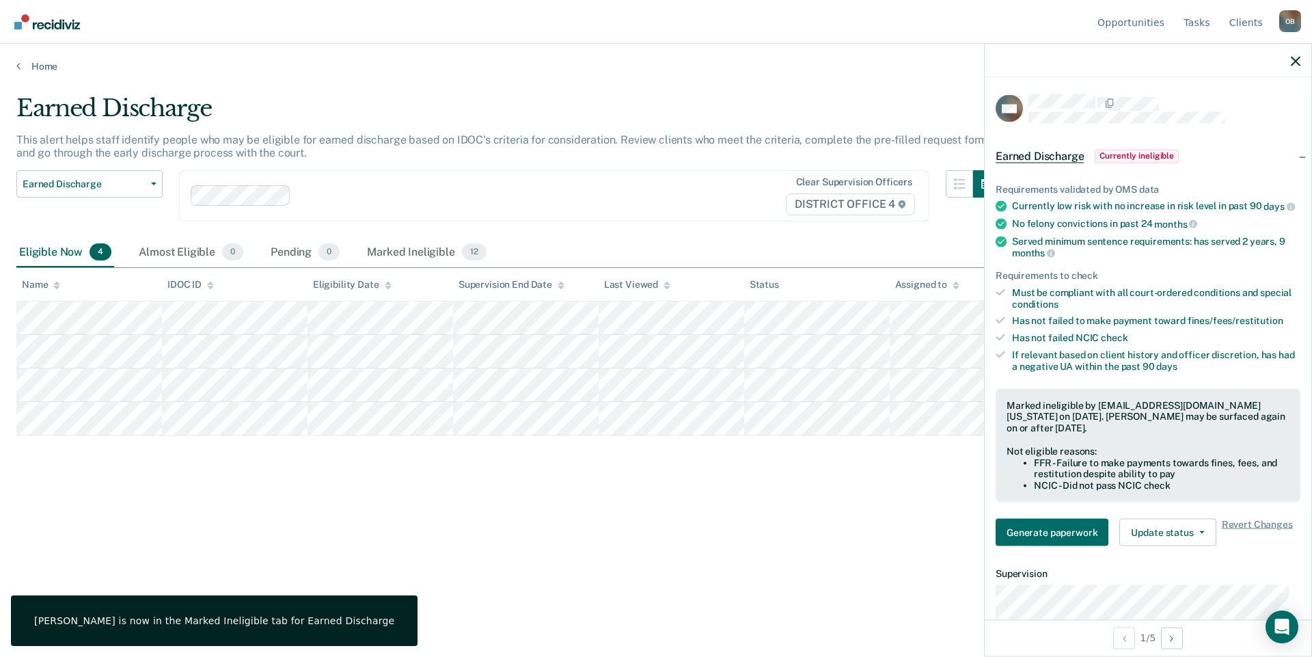
click at [1288, 64] on div at bounding box center [1148, 61] width 327 height 34
click at [1295, 57] on icon "button" at bounding box center [1296, 61] width 10 height 10
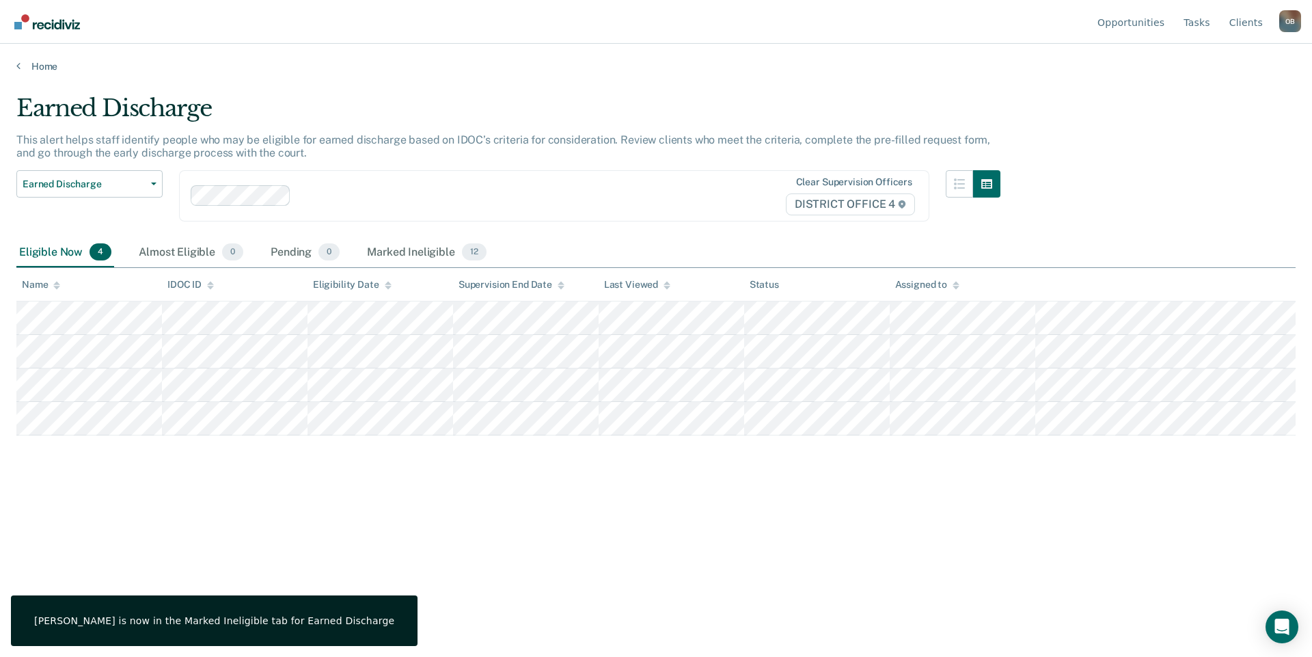
click at [828, 503] on div "Earned Discharge This alert helps staff identify people who may be eligible for…" at bounding box center [655, 324] width 1279 height 460
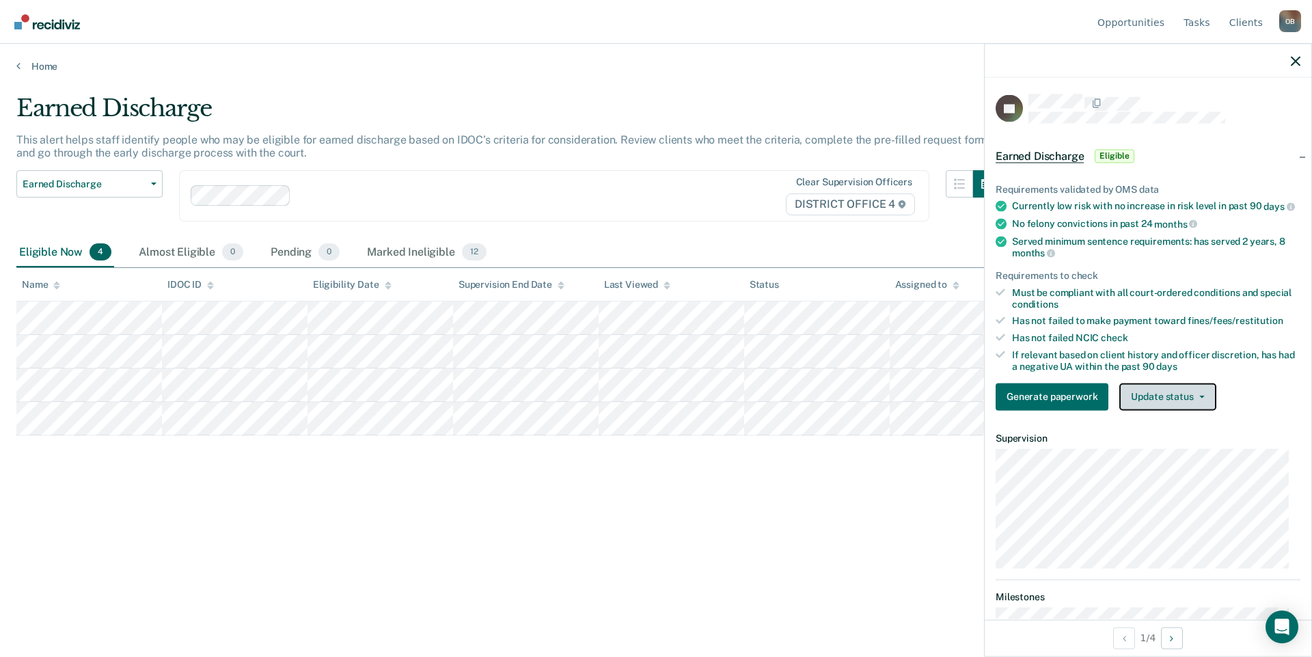
click at [1194, 410] on button "Update status" at bounding box center [1167, 396] width 96 height 27
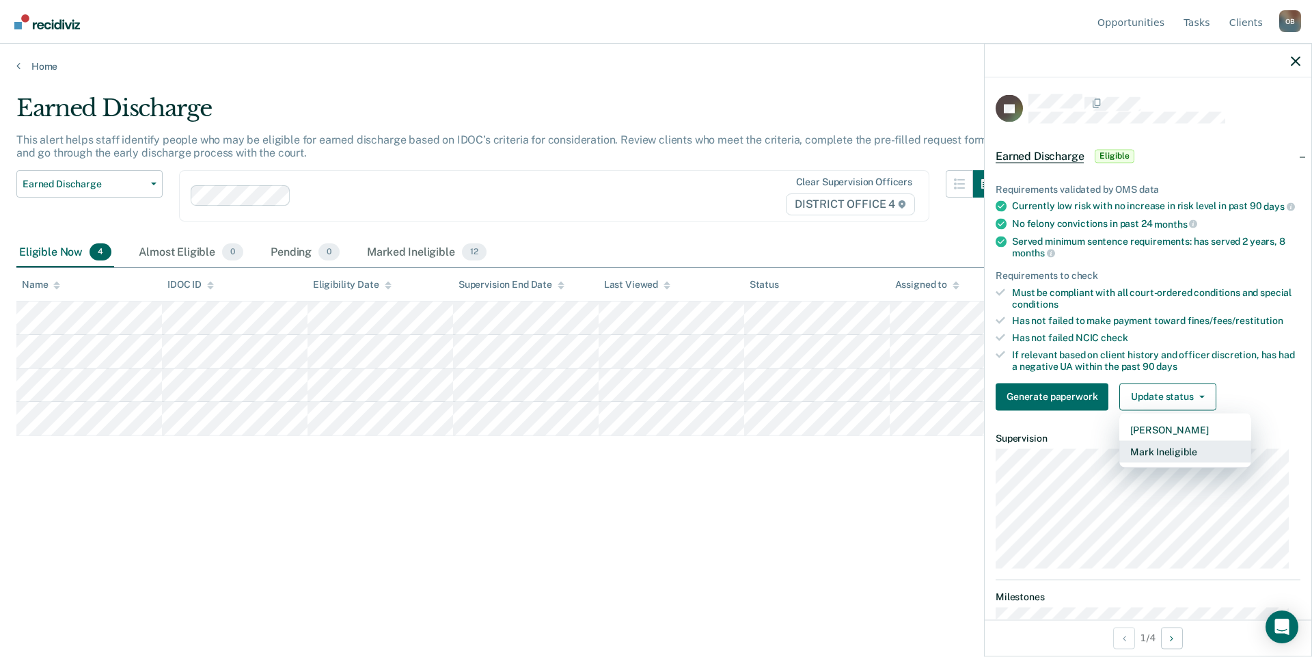
click at [1179, 462] on button "Mark Ineligible" at bounding box center [1185, 451] width 132 height 22
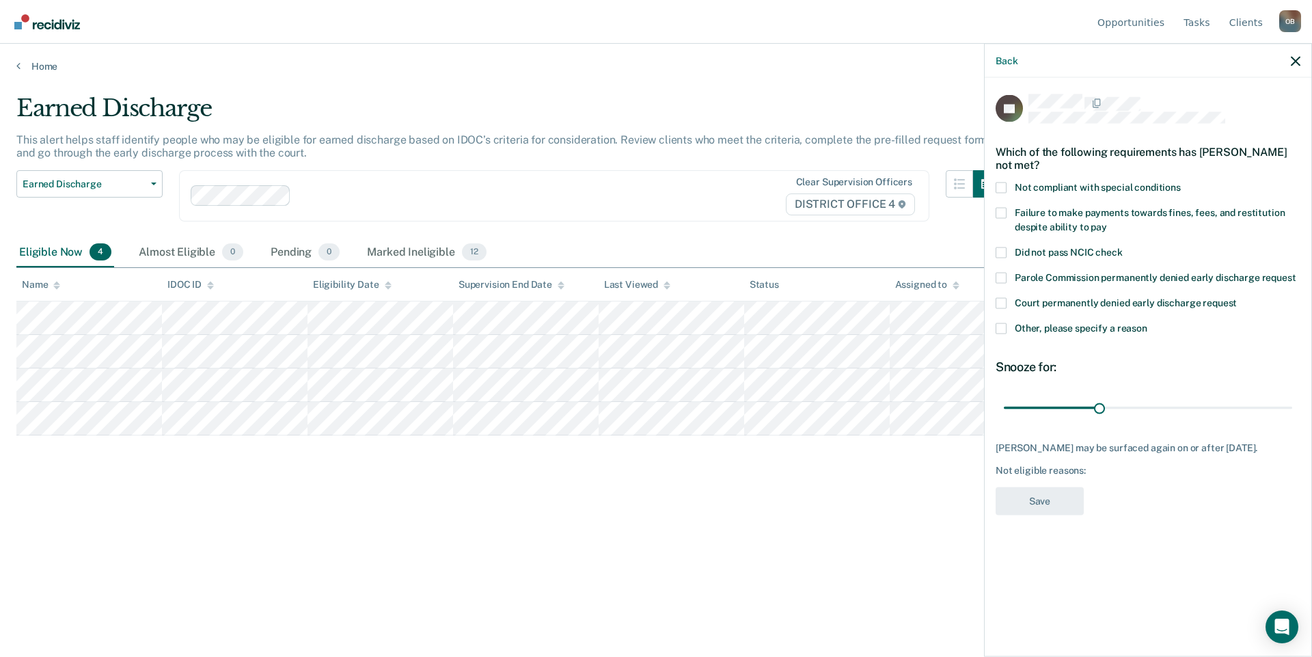
click at [1060, 322] on span "Other, please specify a reason" at bounding box center [1081, 327] width 133 height 11
click at [1147, 322] on input "Other, please specify a reason" at bounding box center [1147, 322] width 0 height 0
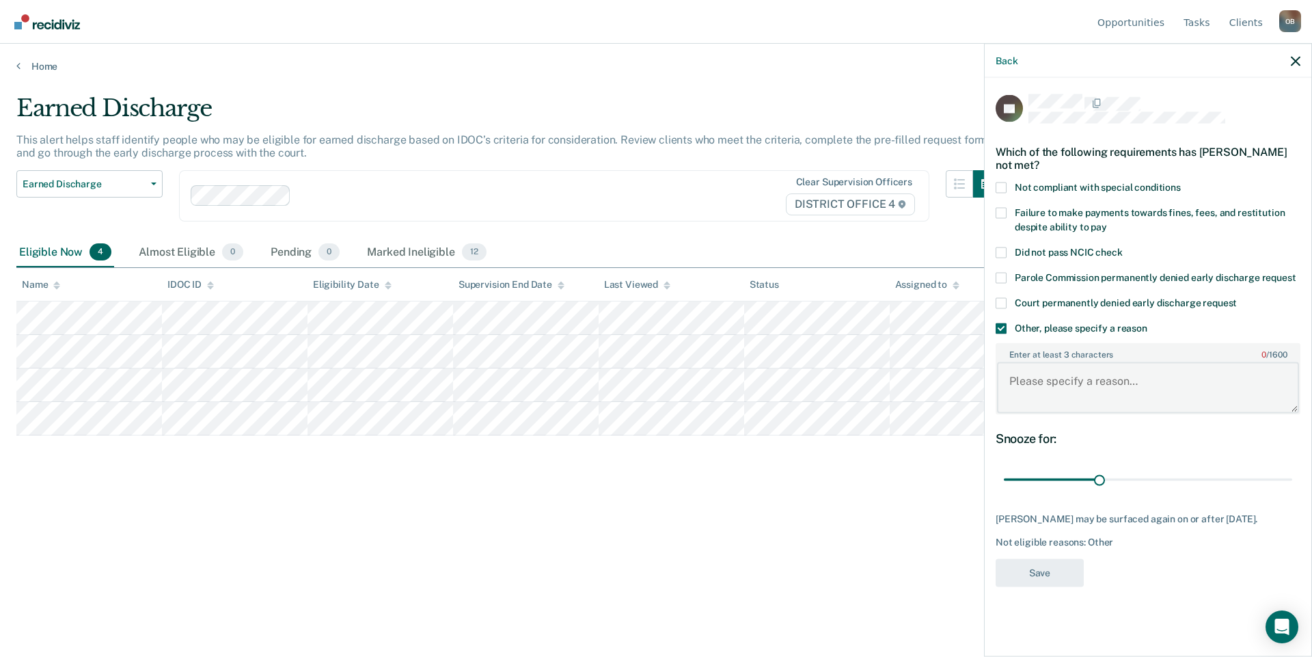
click at [1053, 372] on textarea "Enter at least 3 characters 0 / 1600" at bounding box center [1148, 387] width 302 height 51
type textarea "Currently has MH concerns."
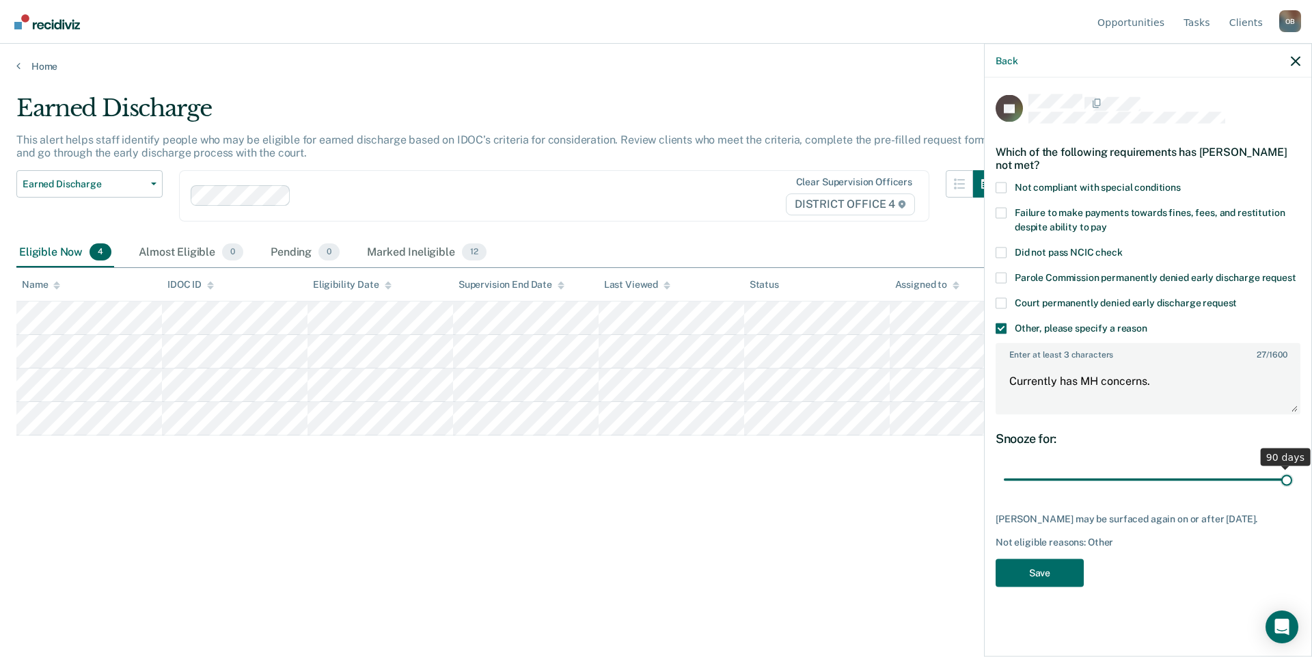
drag, startPoint x: 1097, startPoint y: 466, endPoint x: 1311, endPoint y: 467, distance: 213.9
type input "90"
click at [1292, 467] on input "range" at bounding box center [1148, 479] width 288 height 24
click at [1042, 564] on button "Save" at bounding box center [1039, 572] width 88 height 28
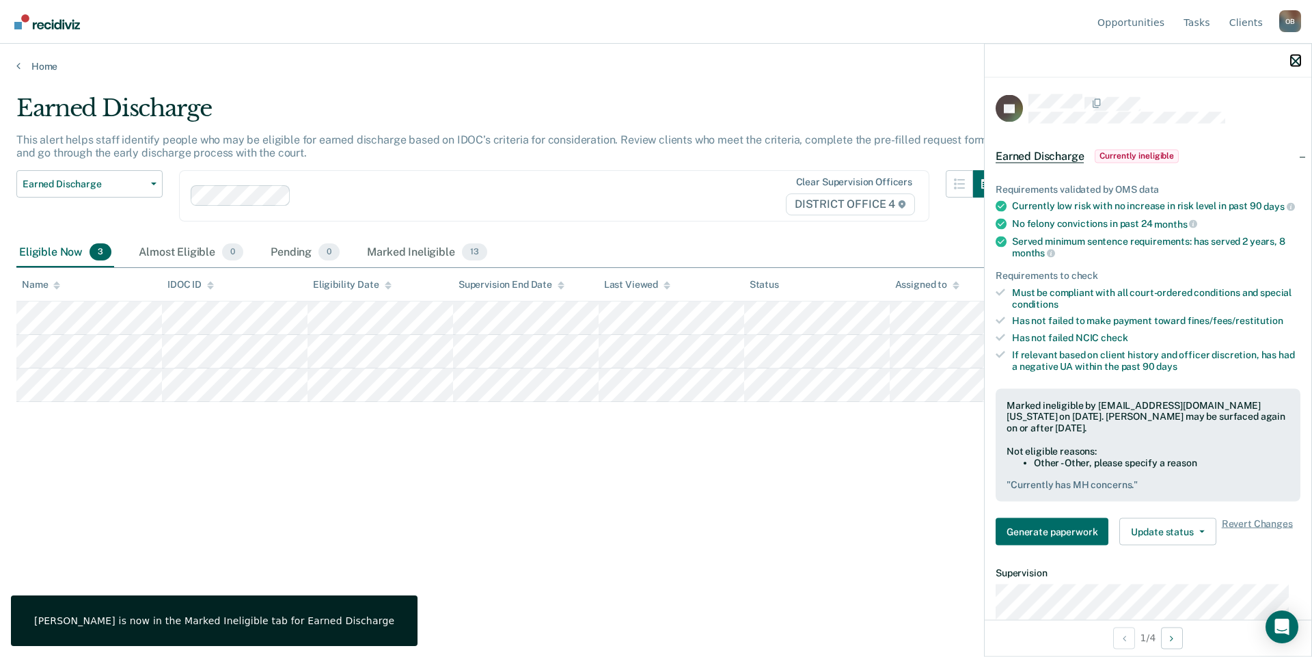
click at [1292, 57] on icon "button" at bounding box center [1296, 61] width 10 height 10
